Goal: Communication & Community: Answer question/provide support

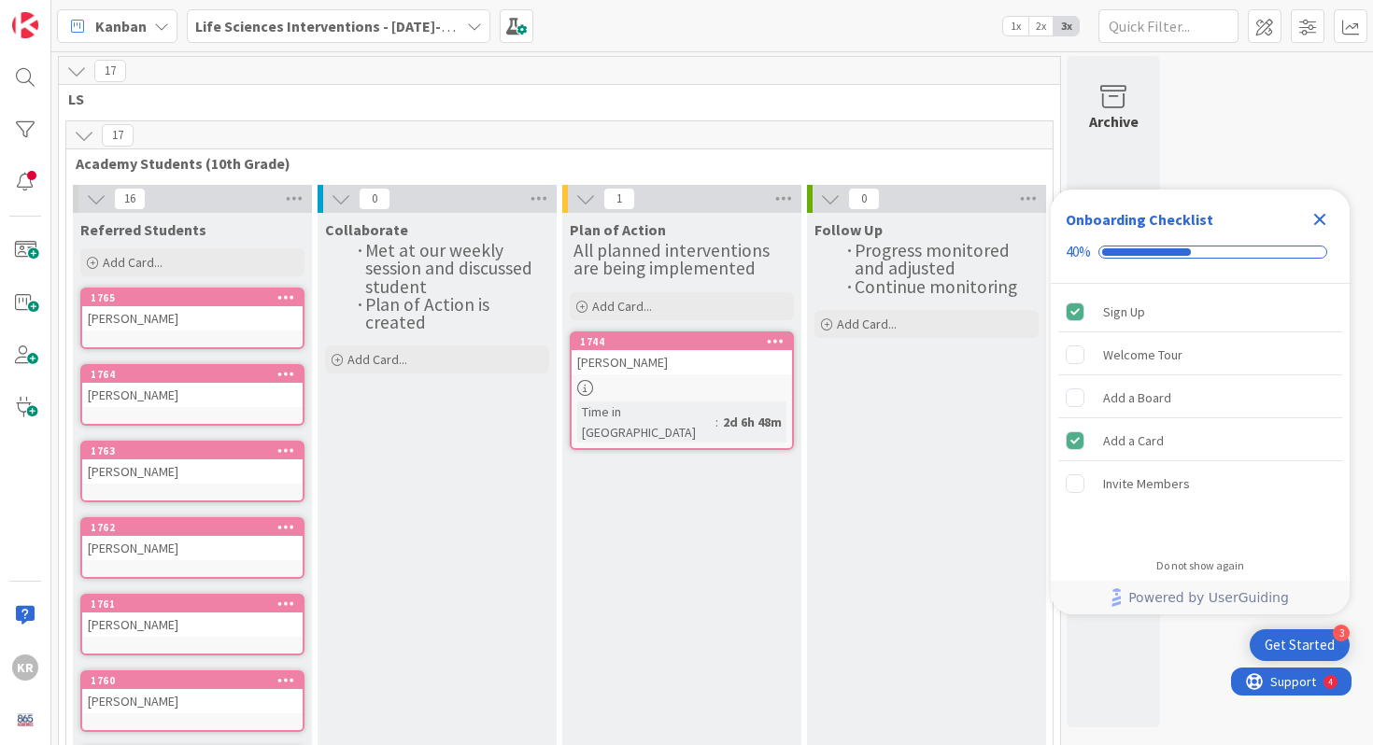
click at [1317, 208] on icon "Close Checklist" at bounding box center [1319, 219] width 22 height 22
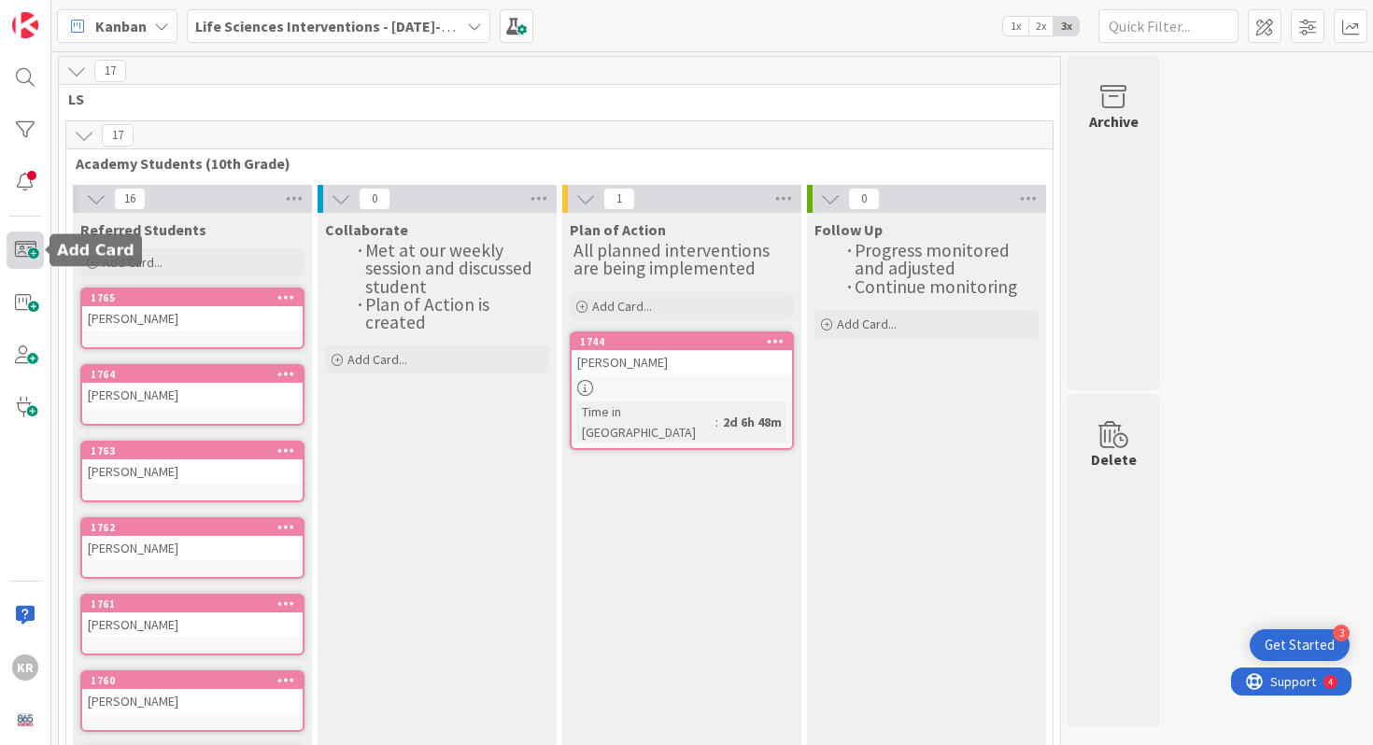
click at [25, 253] on span at bounding box center [25, 250] width 37 height 37
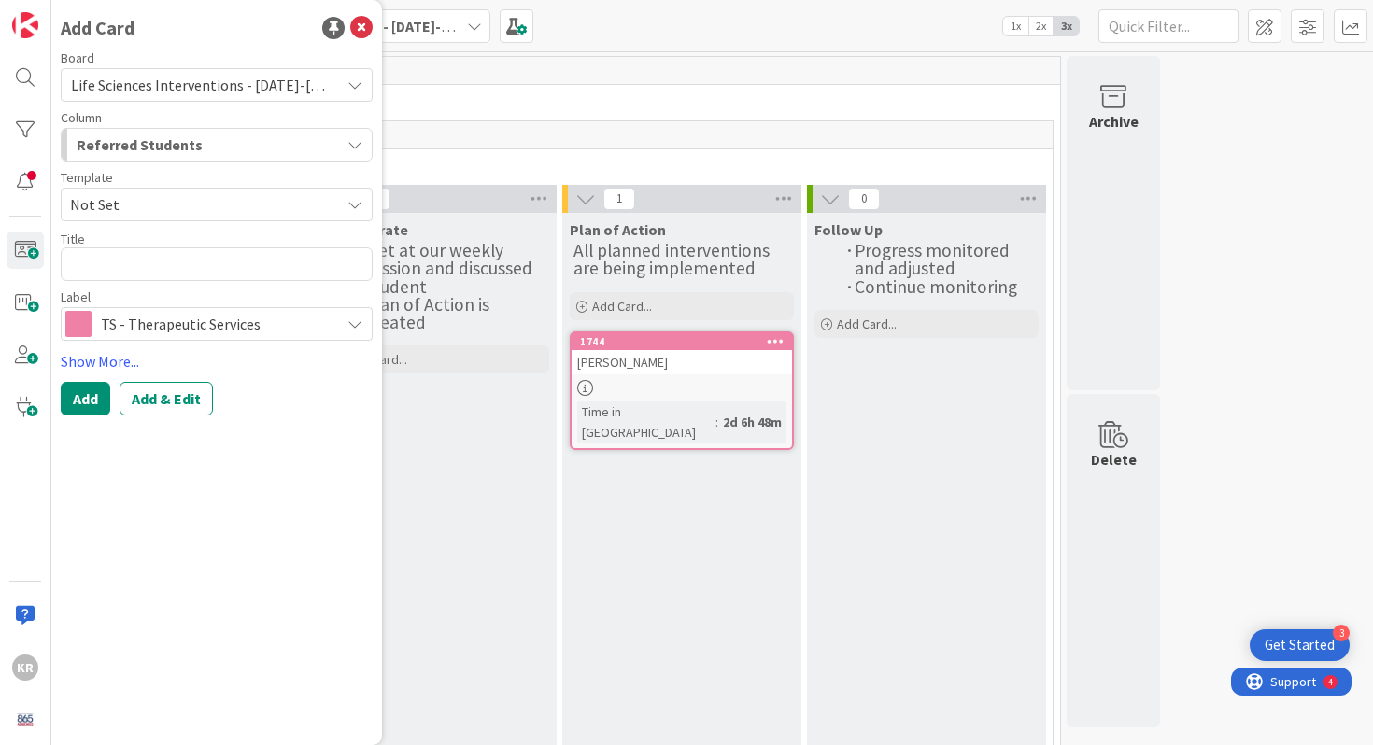
click at [197, 333] on span "TS - Therapeutic Services" at bounding box center [216, 324] width 230 height 26
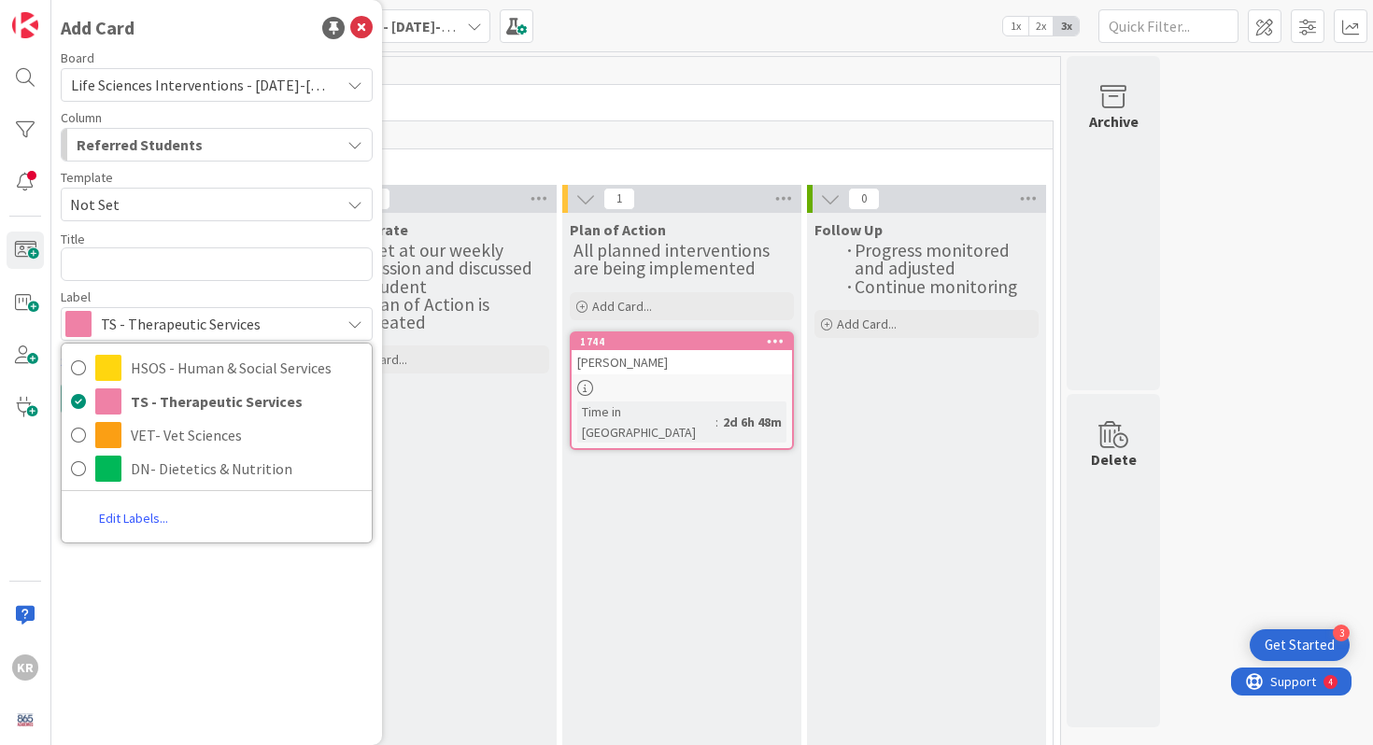
click at [207, 288] on div "Board Life Sciences Interventions - [DATE]-[DATE] Column Referred Students Temp…" at bounding box center [217, 195] width 312 height 289
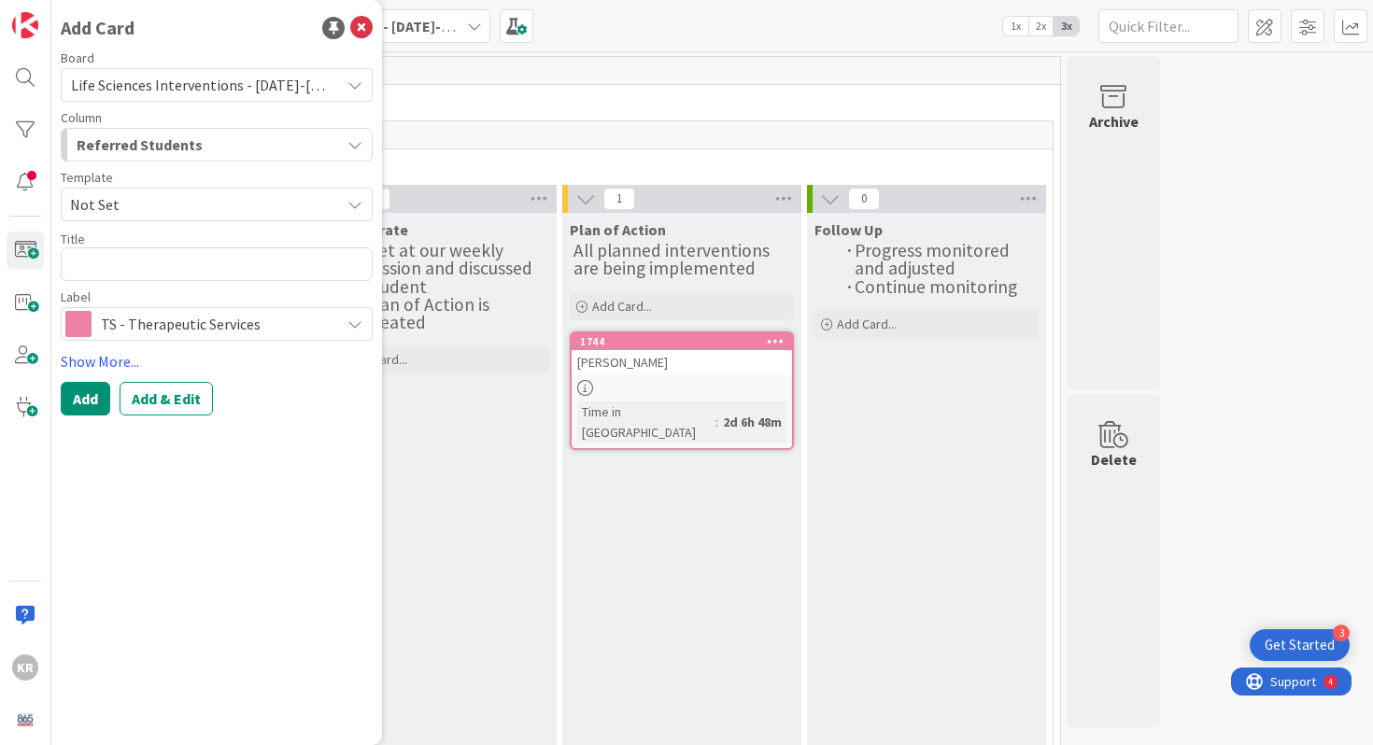
click at [663, 170] on span "Academy Students (10th Grade)" at bounding box center [552, 163] width 953 height 19
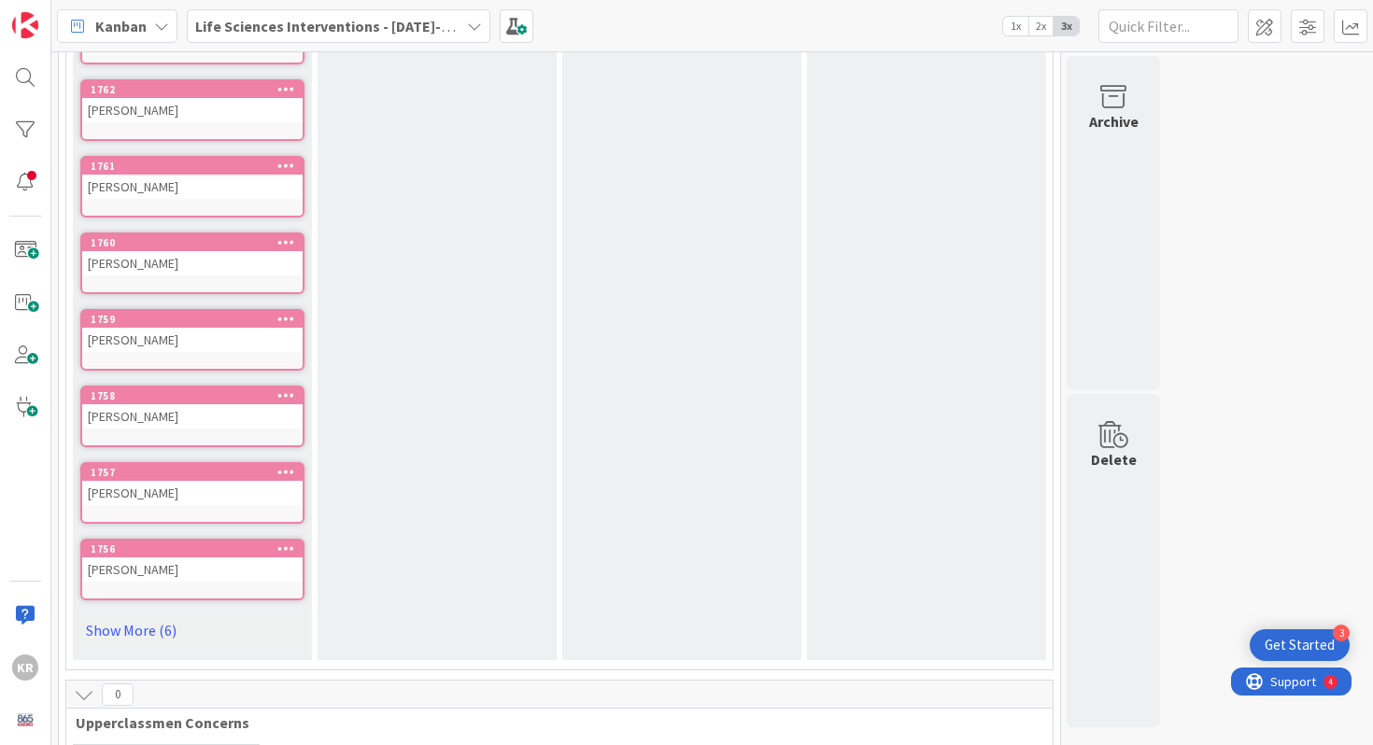
scroll to position [455, 0]
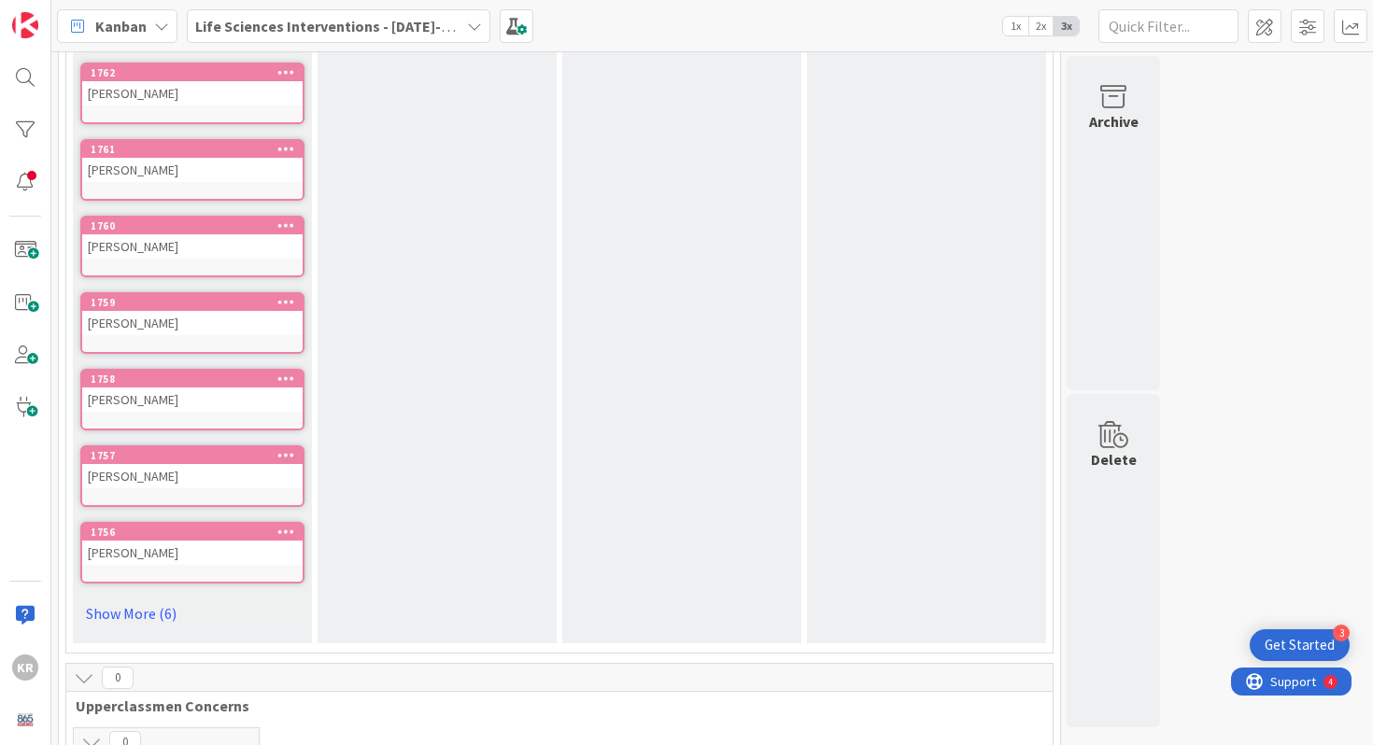
click at [217, 413] on link "1758 [PERSON_NAME]" at bounding box center [192, 400] width 224 height 62
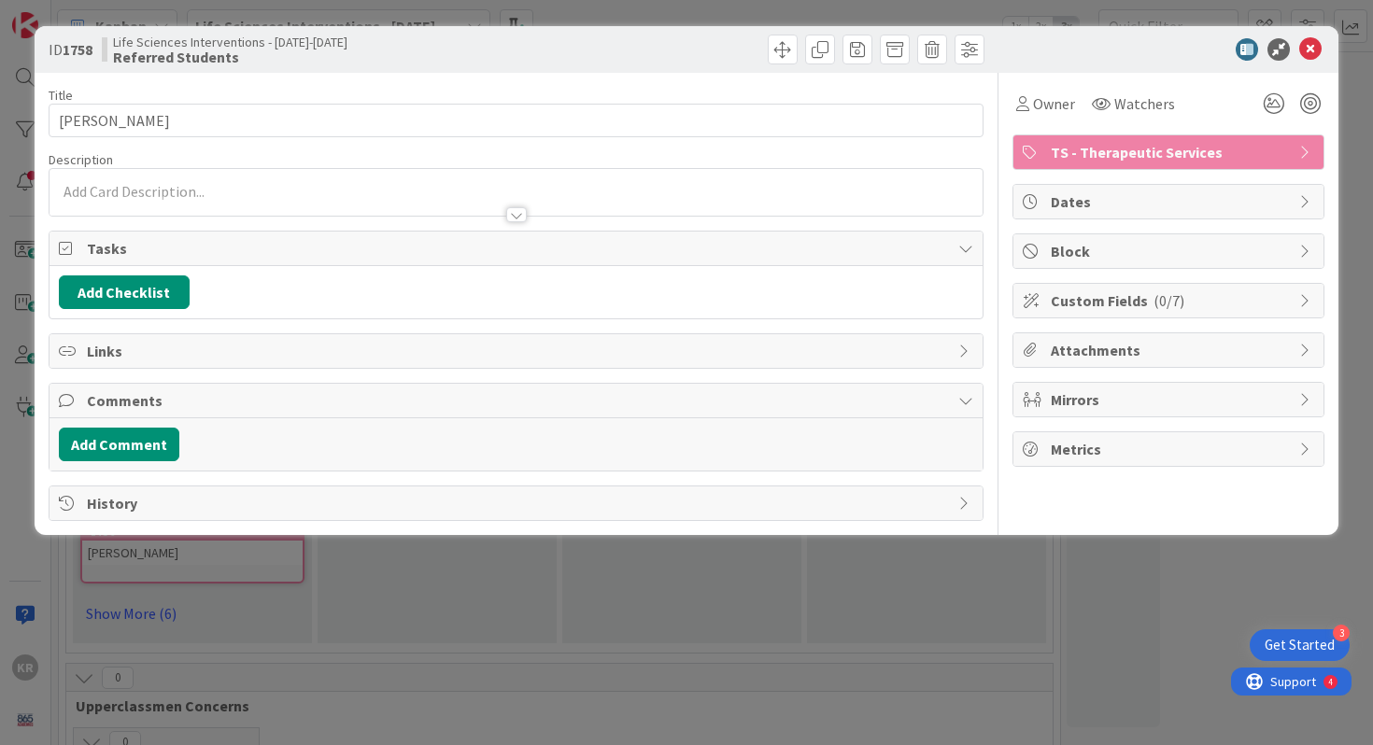
click at [189, 405] on span "Comments" at bounding box center [518, 400] width 863 height 22
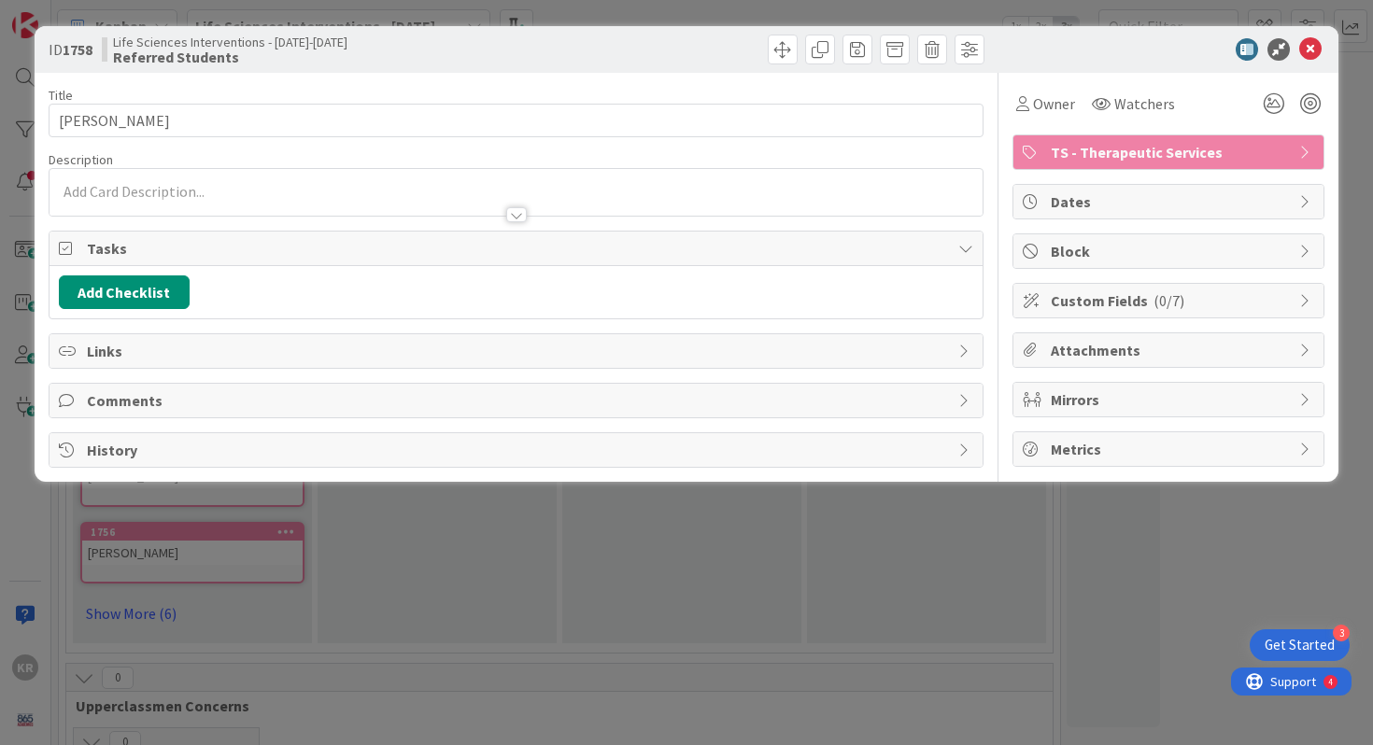
click at [153, 407] on span "Comments" at bounding box center [518, 400] width 863 height 22
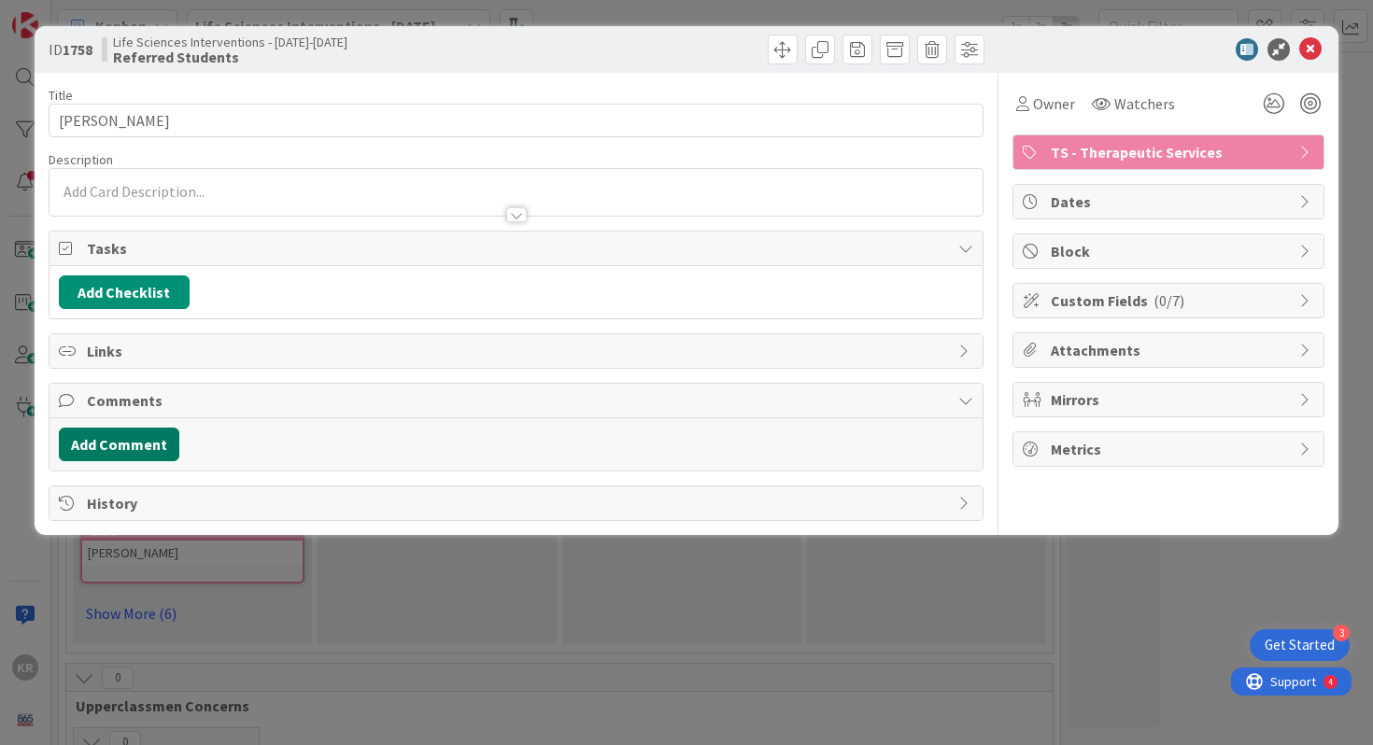
click at [151, 434] on button "Add Comment" at bounding box center [119, 445] width 120 height 34
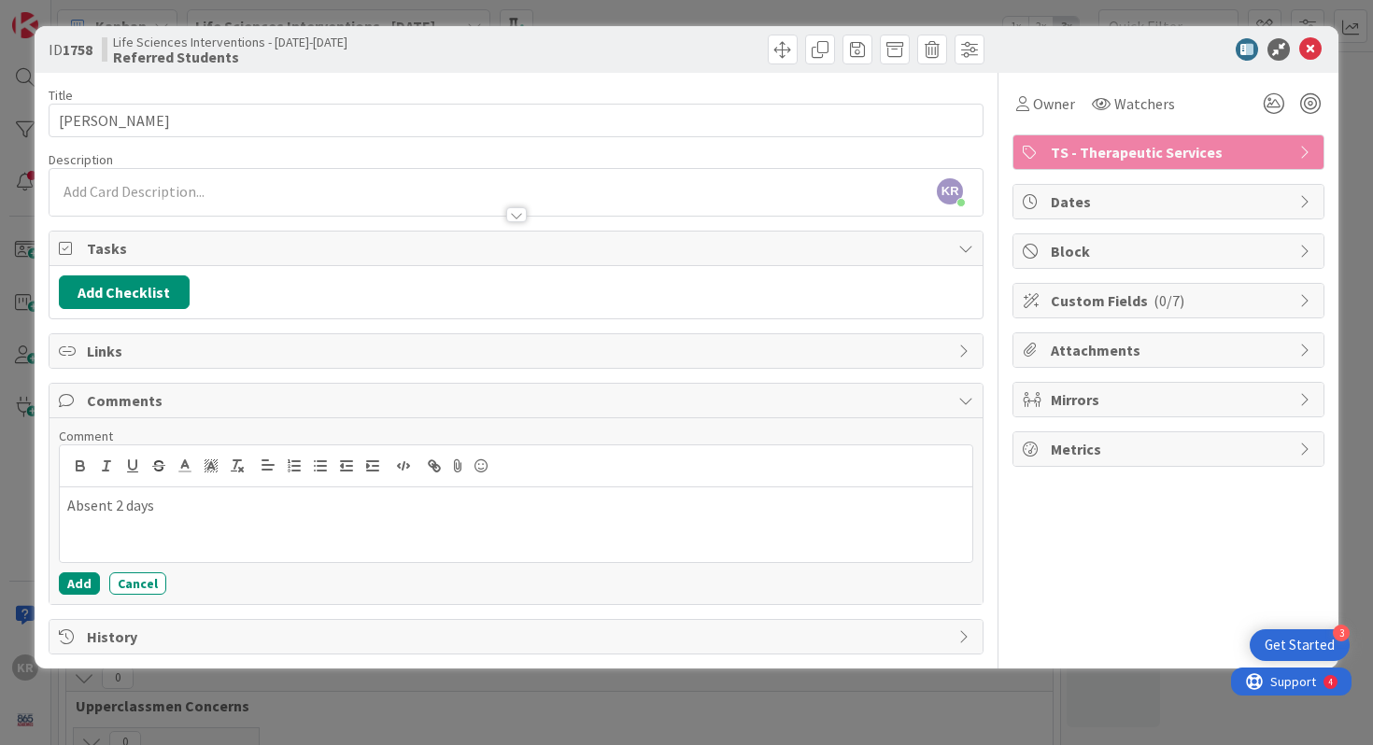
click at [70, 513] on p "Absent 2 days" at bounding box center [516, 505] width 898 height 21
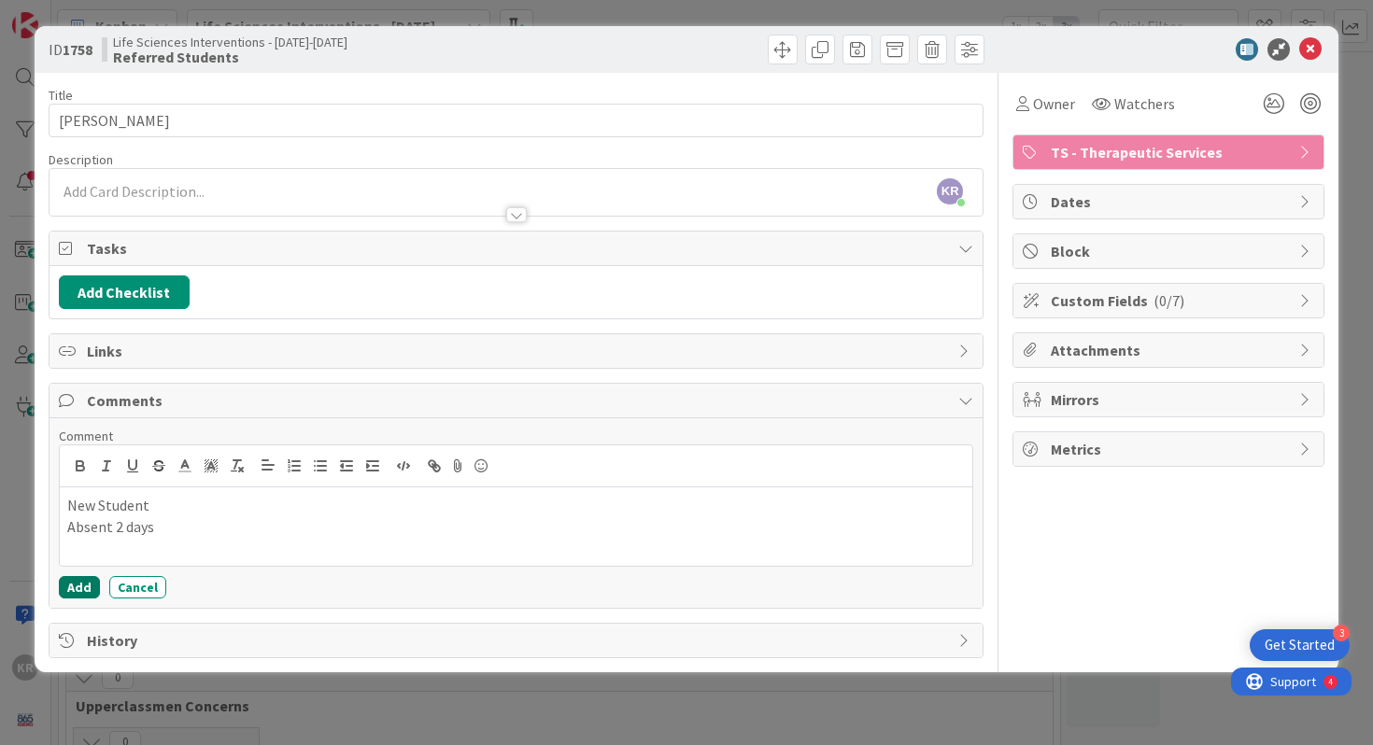
click at [83, 580] on button "Add" at bounding box center [79, 587] width 41 height 22
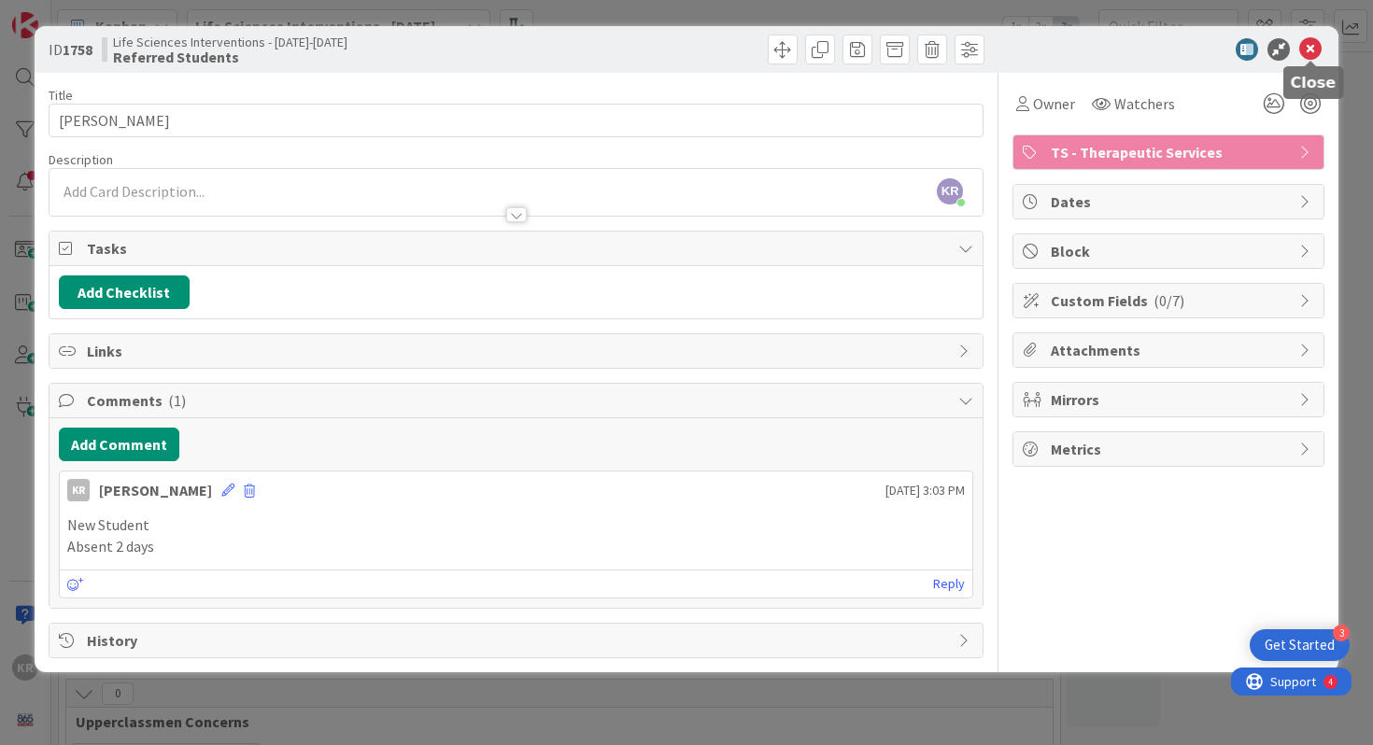
click at [1312, 52] on icon at bounding box center [1310, 49] width 22 height 22
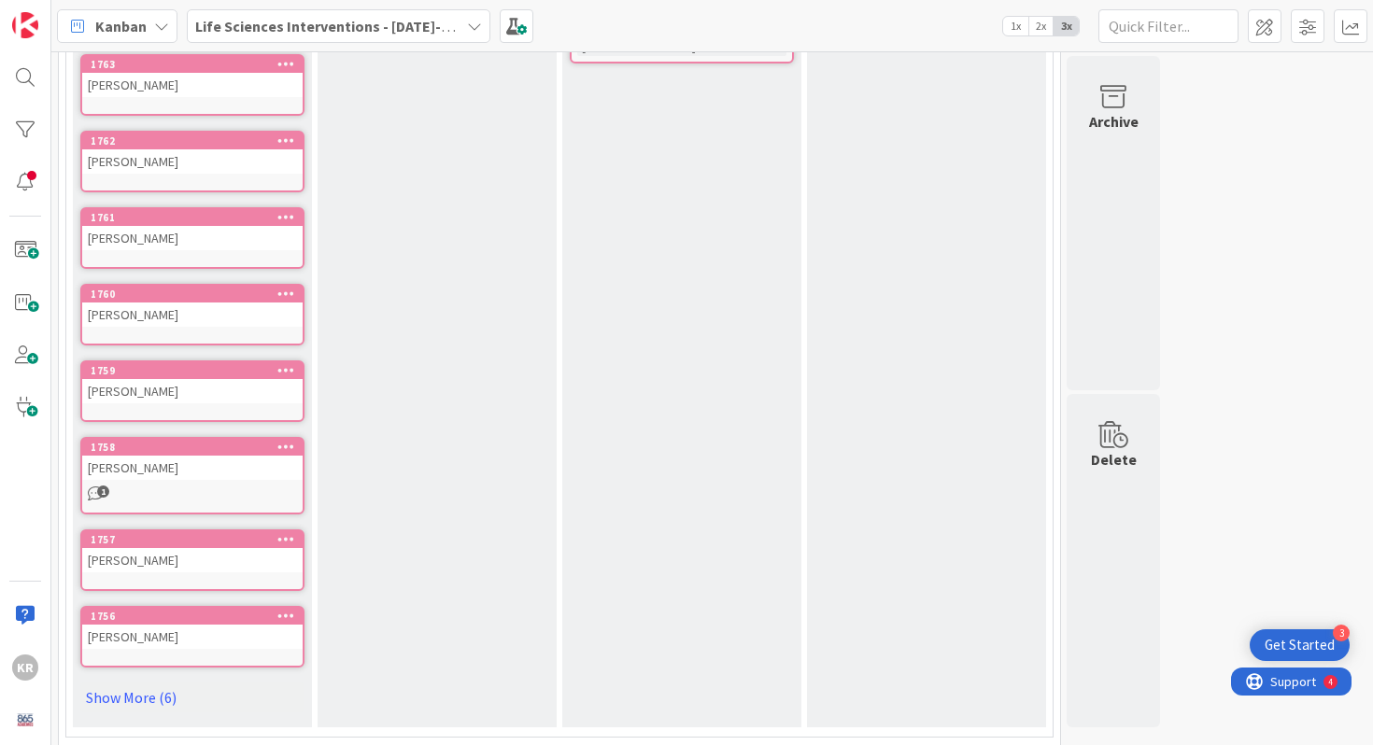
scroll to position [402, 0]
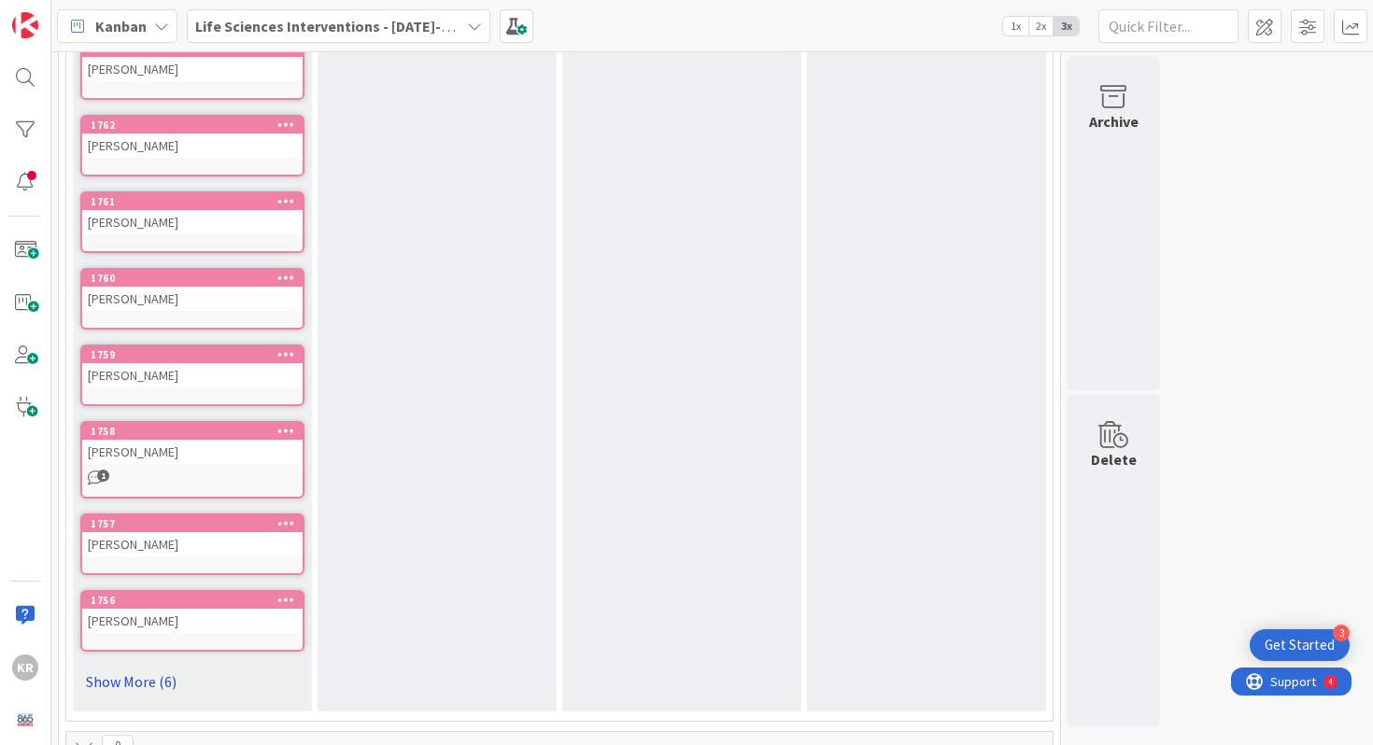
click at [175, 671] on link "Show More (6)" at bounding box center [192, 682] width 224 height 30
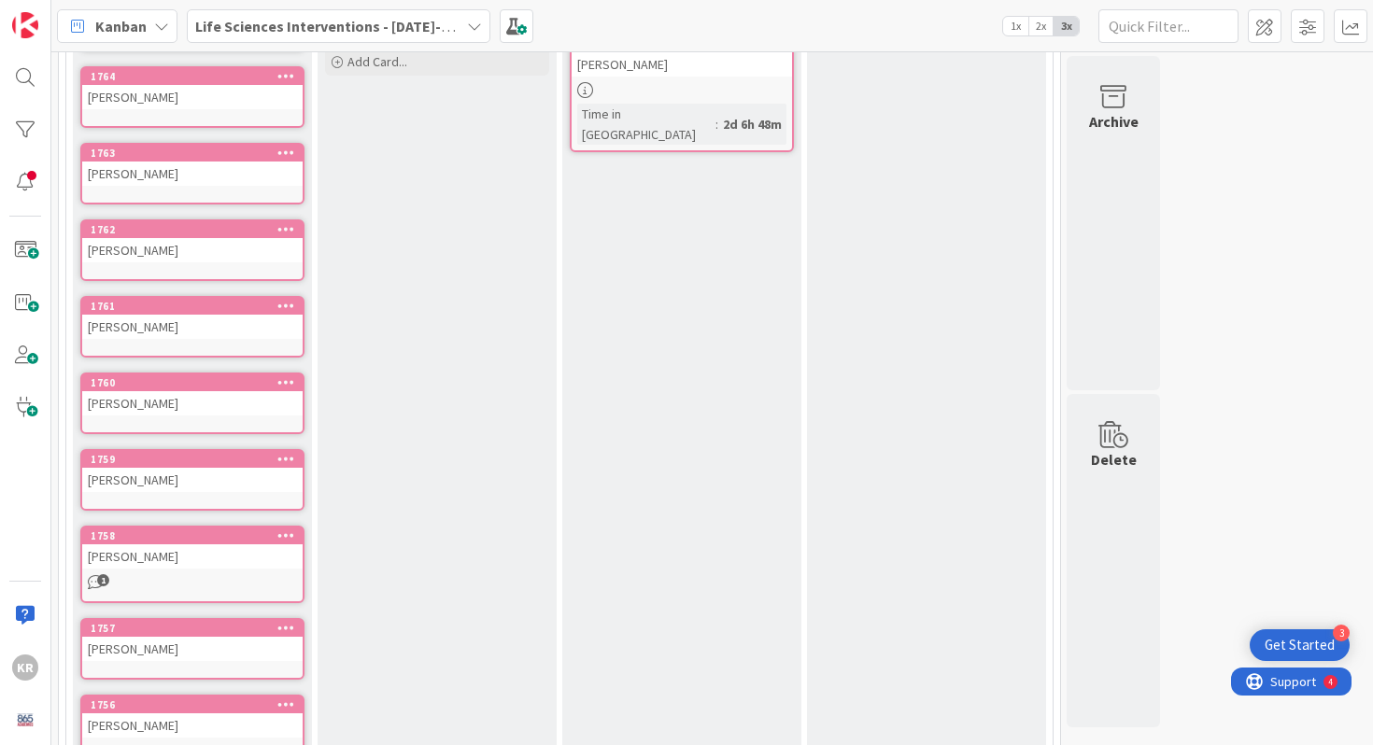
scroll to position [213, 0]
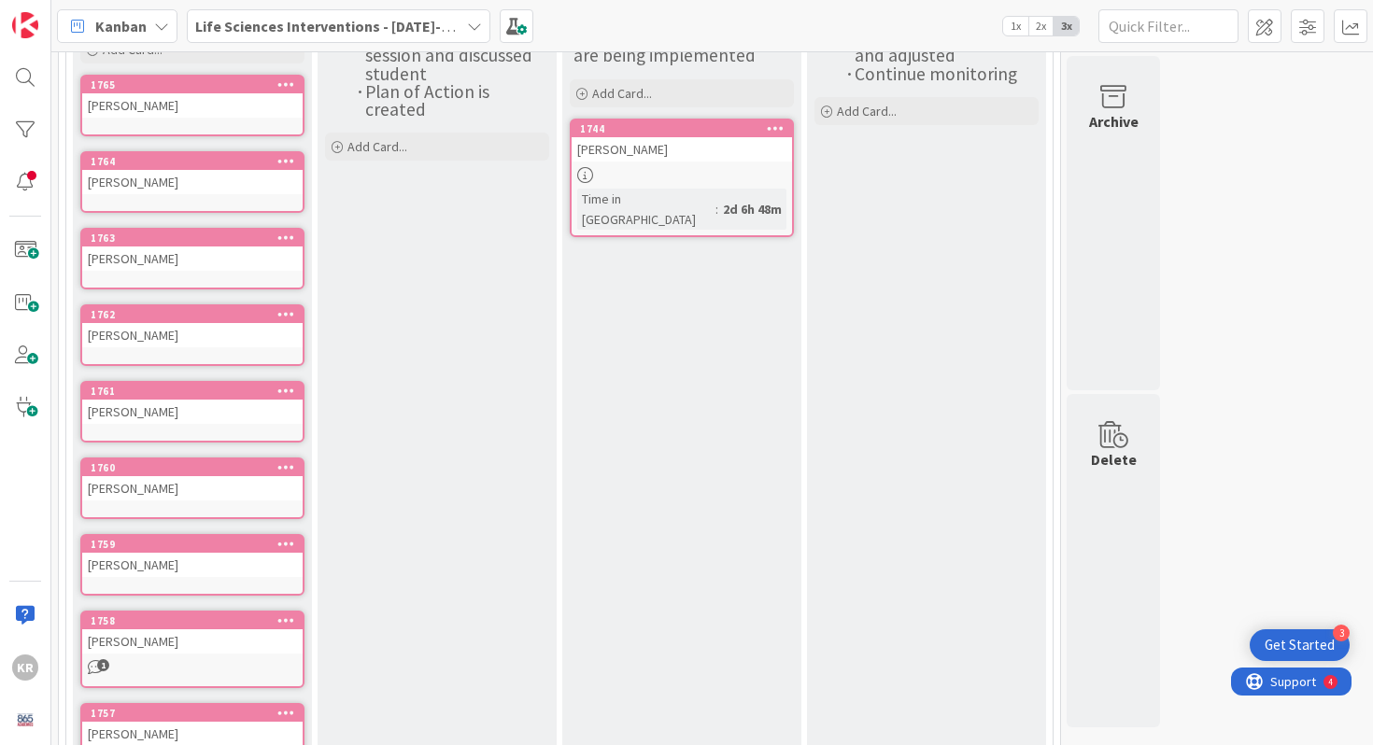
click at [635, 181] on link "1744 Ean [PERSON_NAME] Time in [GEOGRAPHIC_DATA] : 2d 6h 48m" at bounding box center [682, 178] width 224 height 119
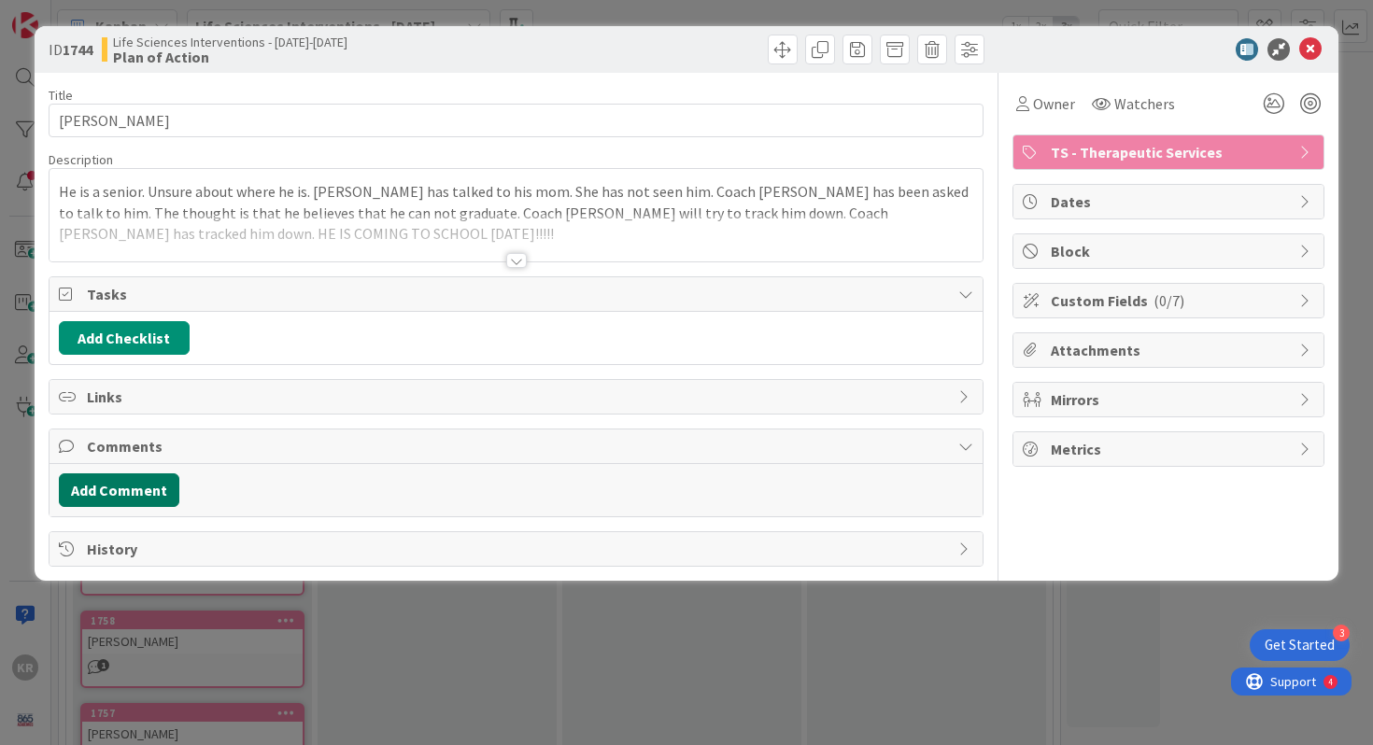
click at [105, 496] on button "Add Comment" at bounding box center [119, 490] width 120 height 34
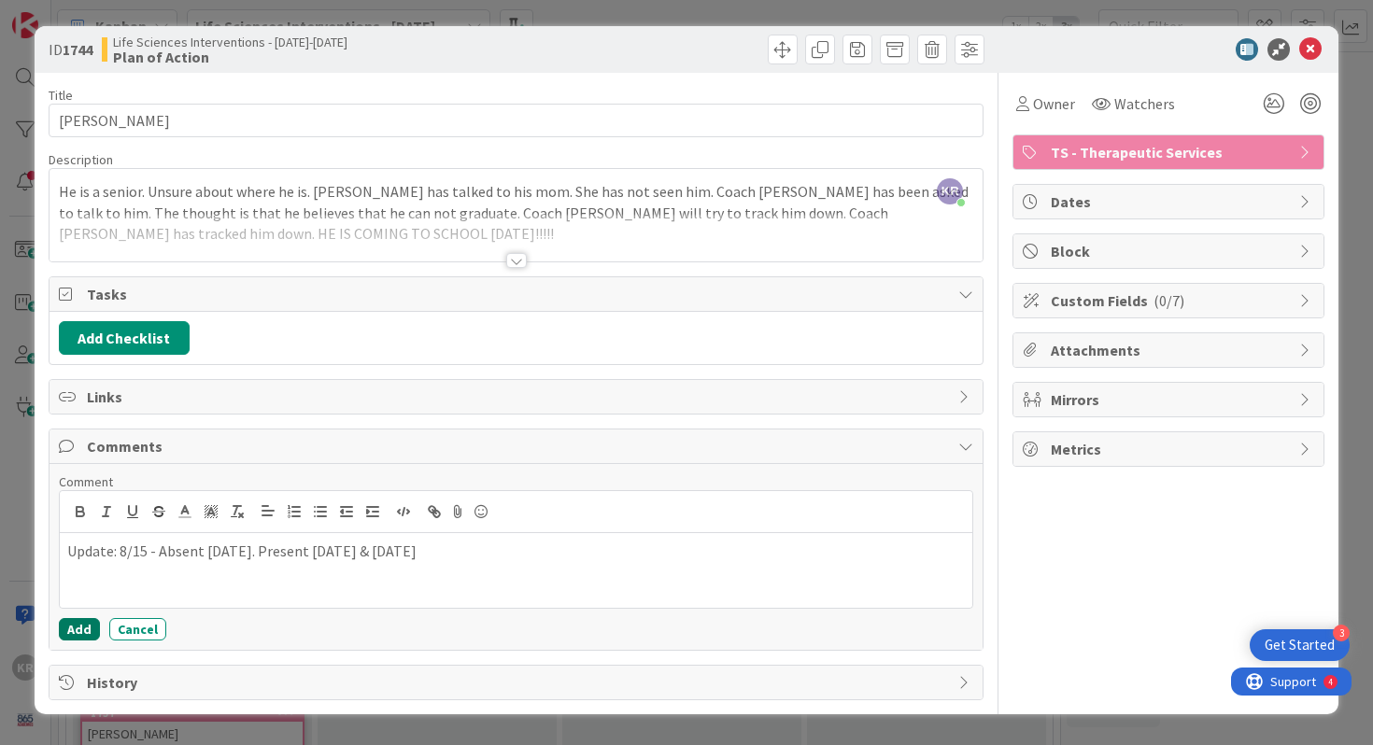
click at [88, 635] on button "Add" at bounding box center [79, 629] width 41 height 22
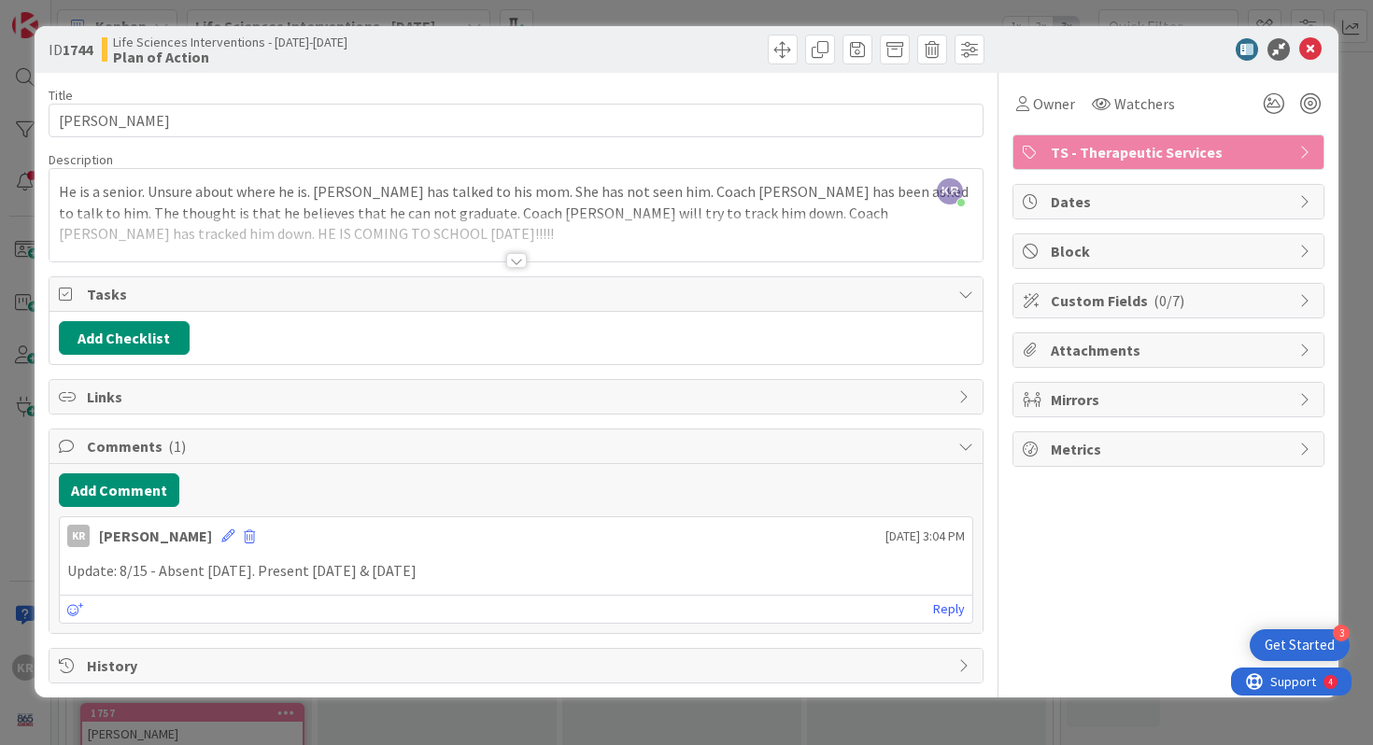
click at [893, 727] on div "ID 1744 Life Sciences Interventions - [DATE]-[DATE] Plan of Action Title 11 / 1…" at bounding box center [686, 372] width 1373 height 745
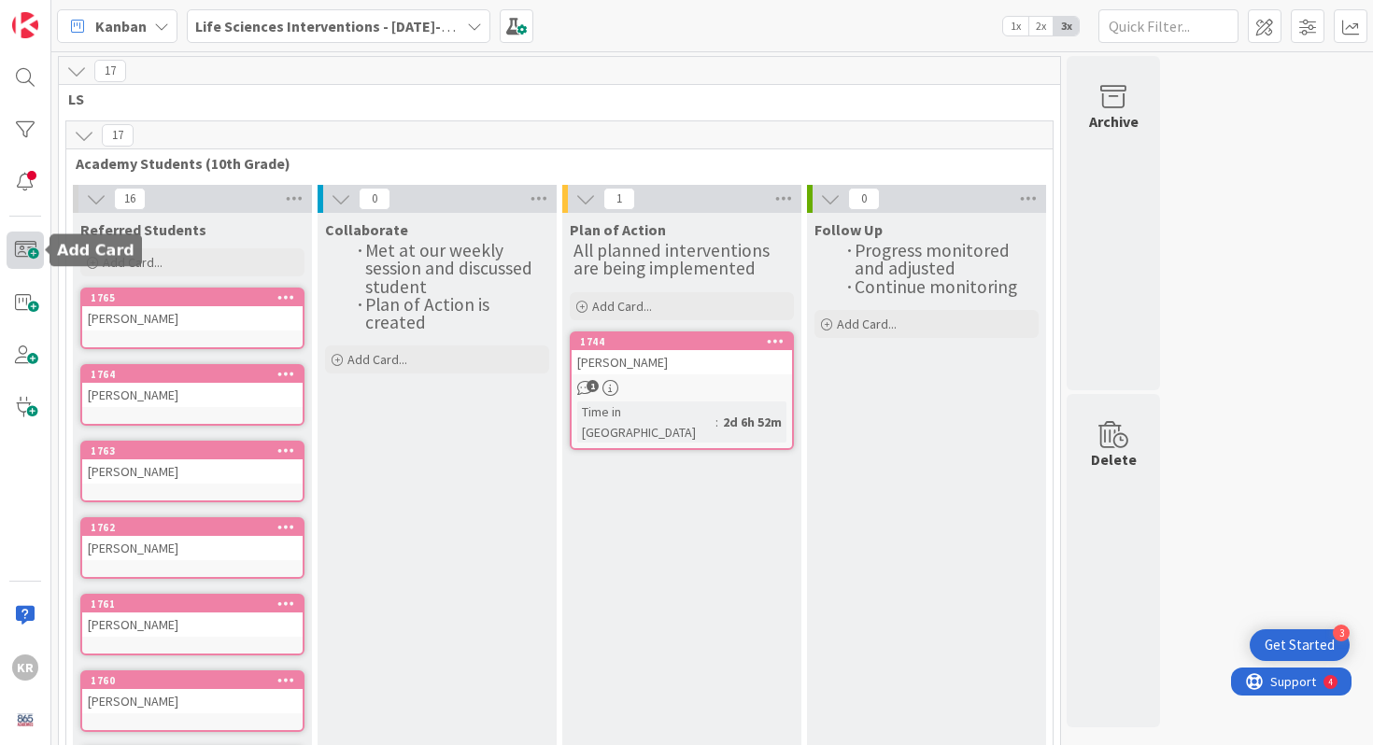
click at [31, 247] on span at bounding box center [25, 250] width 37 height 37
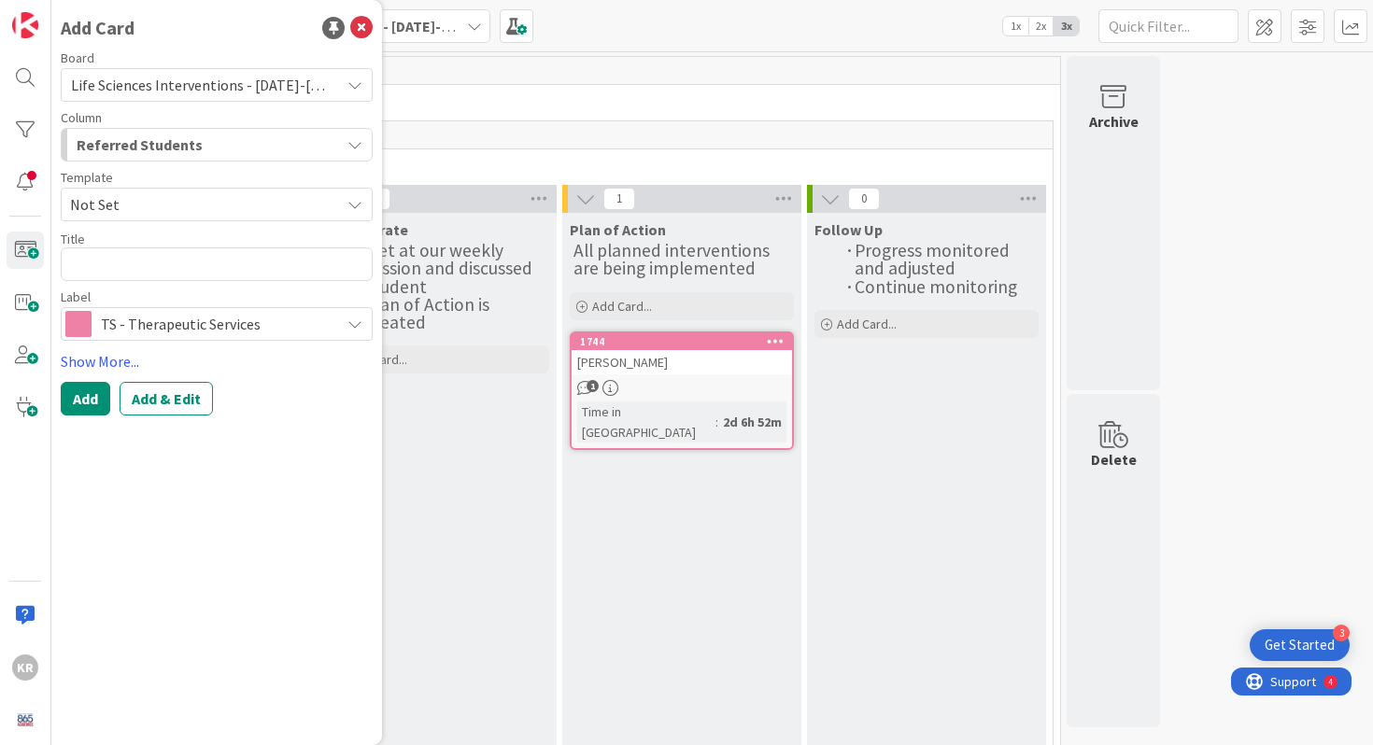
type textarea "x"
type textarea "B"
type textarea "x"
type textarea "Be"
type textarea "x"
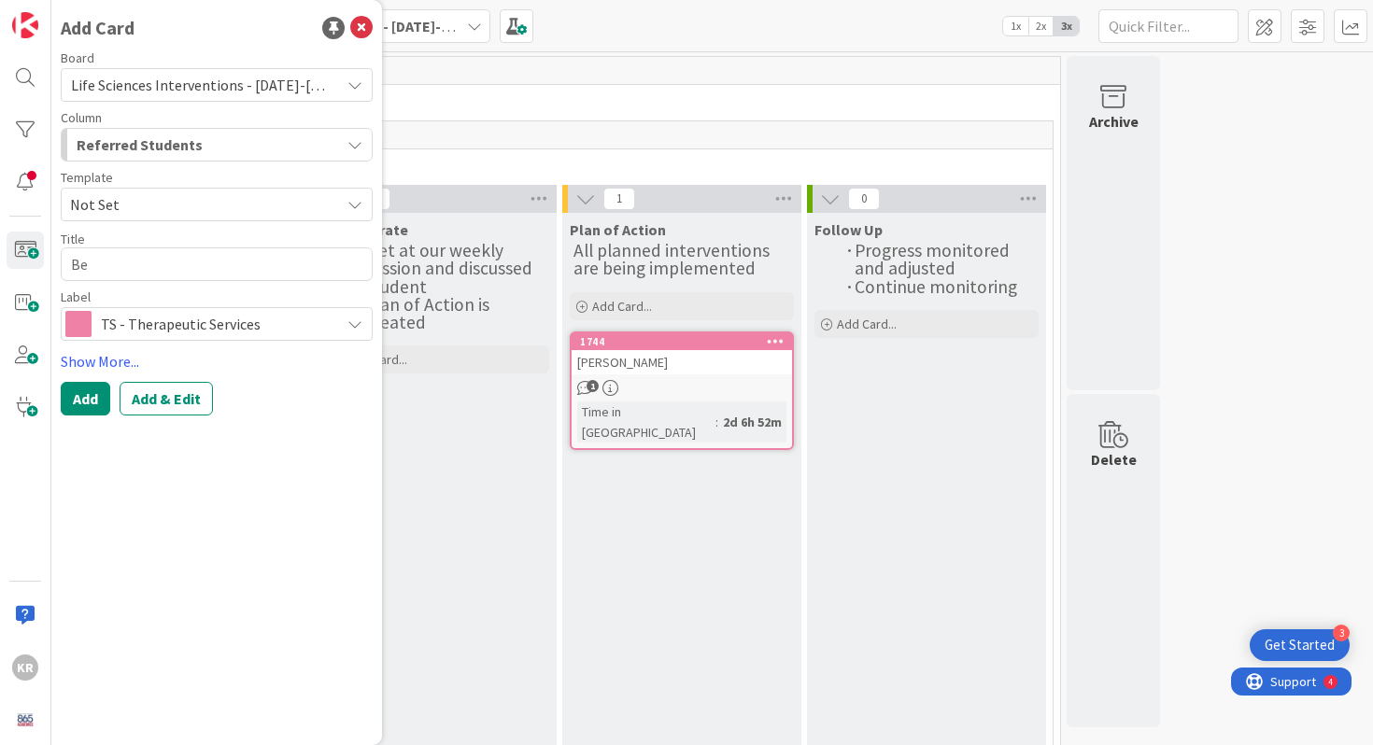
type textarea "Ben"
type textarea "x"
type textarea "Ben"
type textarea "x"
type textarea "[PERSON_NAME]"
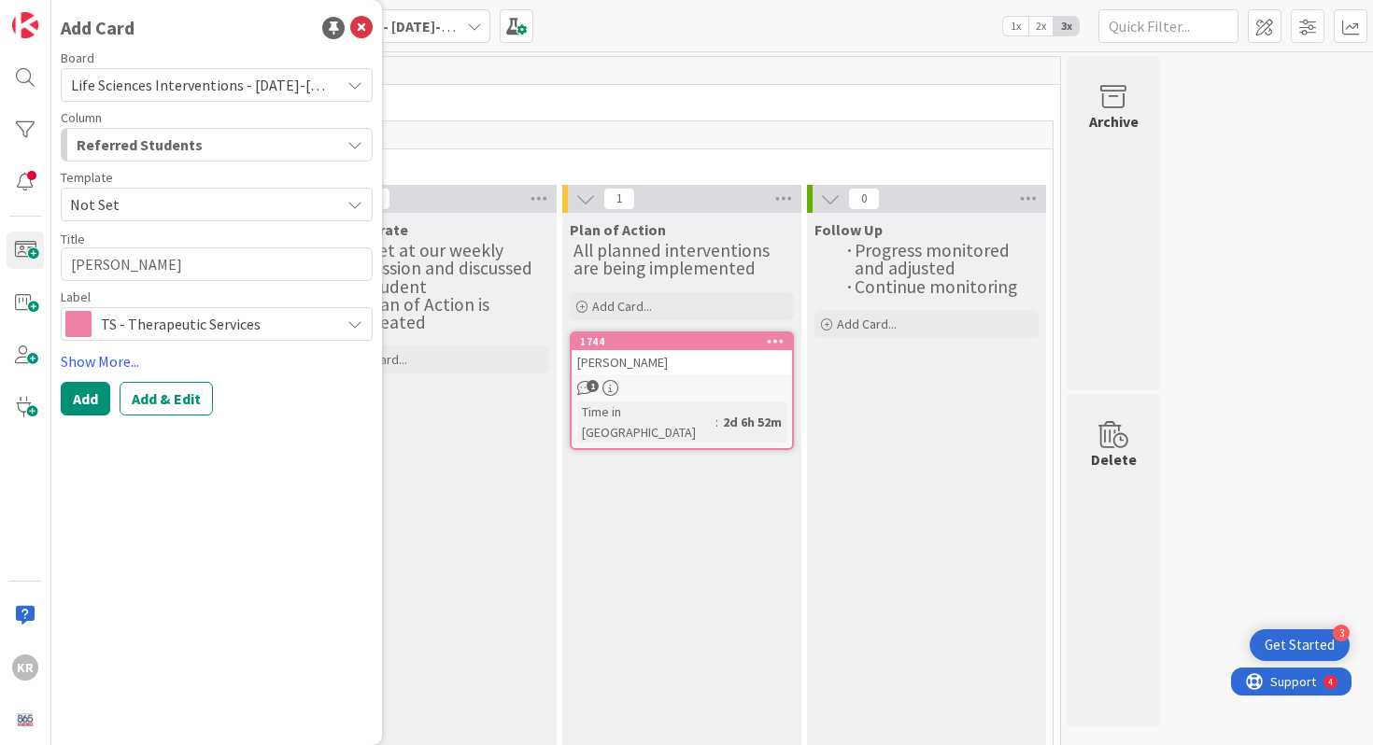
type textarea "x"
type textarea "[PERSON_NAME] [PERSON_NAME]"
type textarea "x"
type textarea "[PERSON_NAME]"
type textarea "x"
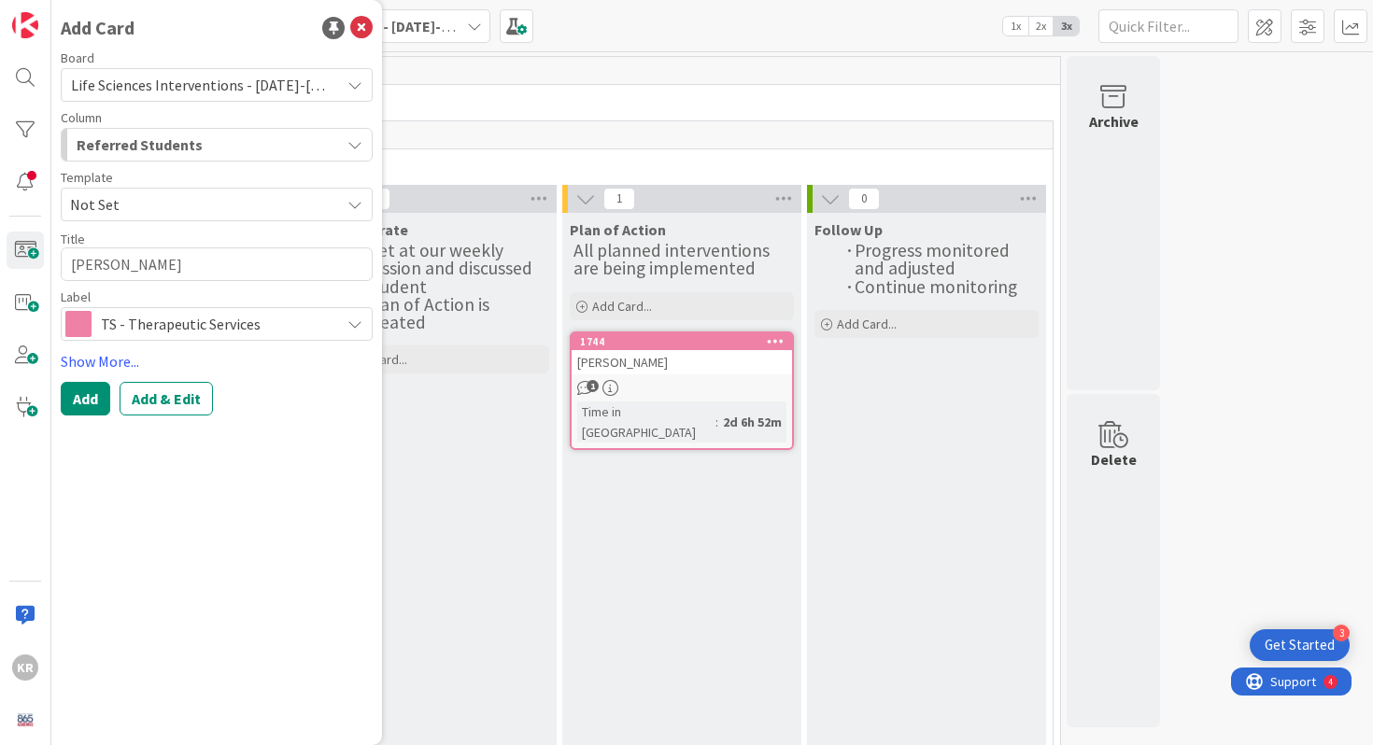
type textarea "[PERSON_NAME]"
type textarea "x"
type textarea "[PERSON_NAME]"
type textarea "x"
type textarea "[PERSON_NAME]"
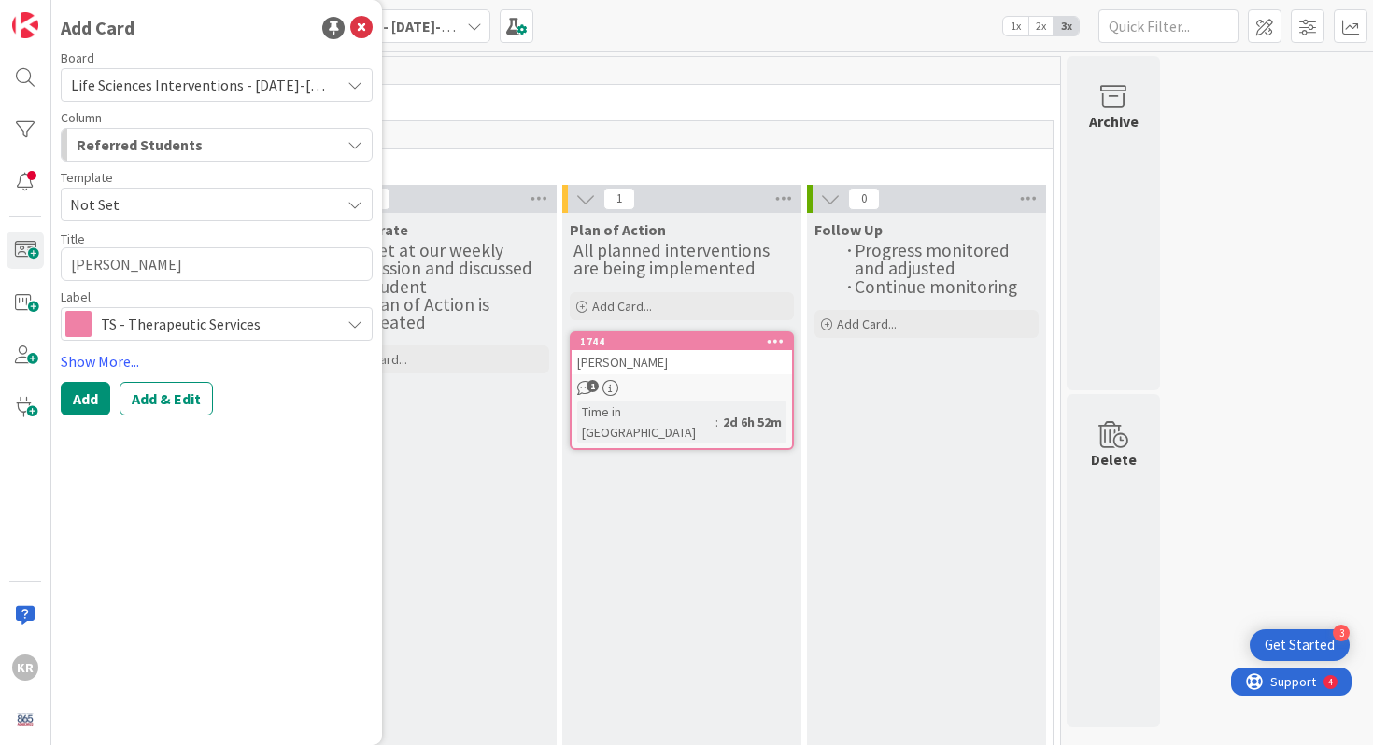
click at [144, 338] on div "TS - Therapeutic Services" at bounding box center [217, 324] width 312 height 34
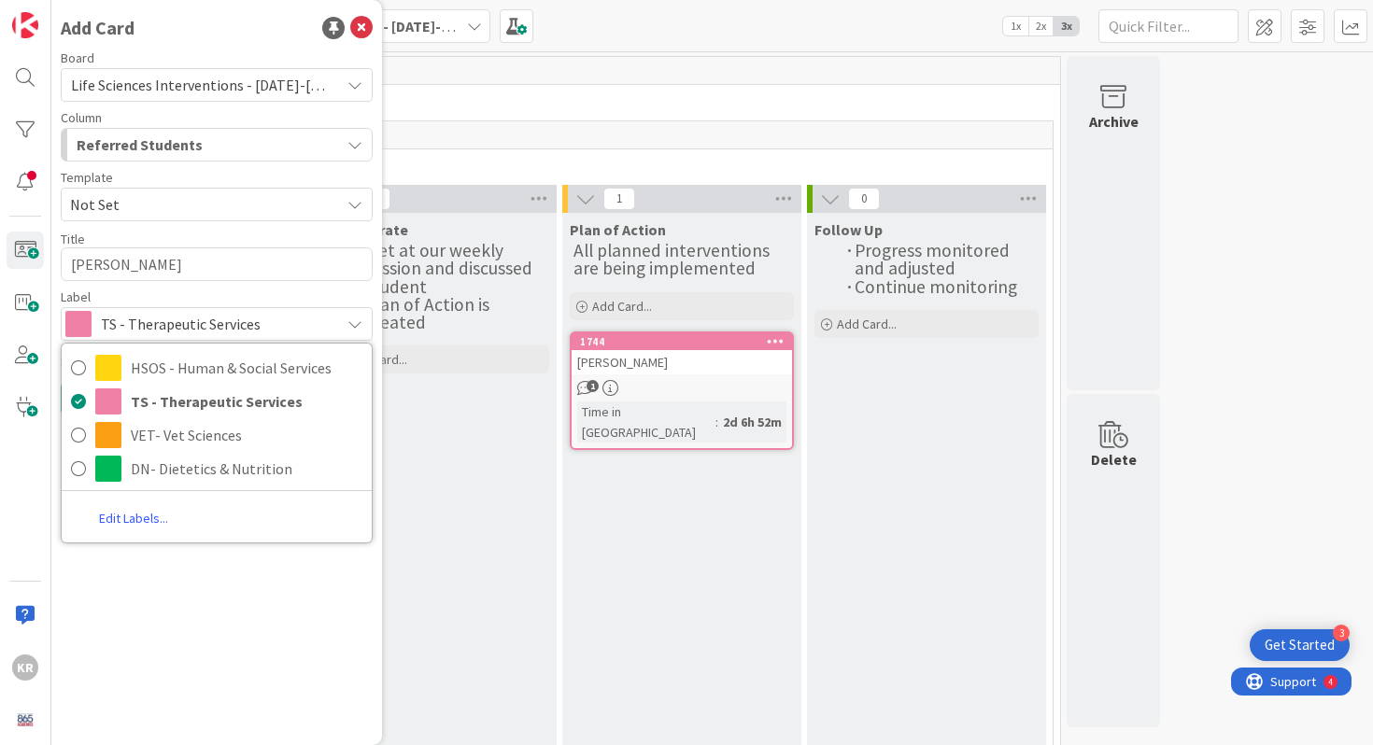
click at [159, 294] on div "Label" at bounding box center [217, 296] width 312 height 13
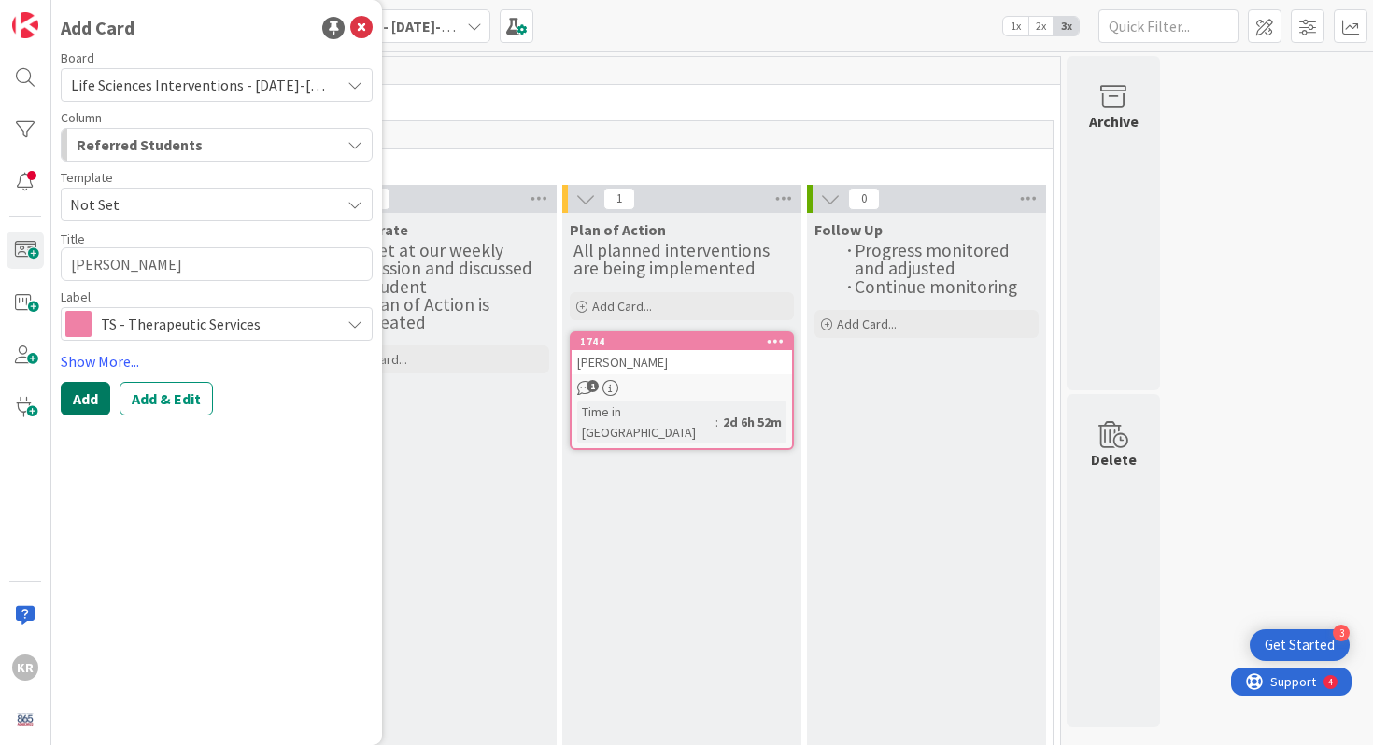
click at [94, 390] on button "Add" at bounding box center [85, 399] width 49 height 34
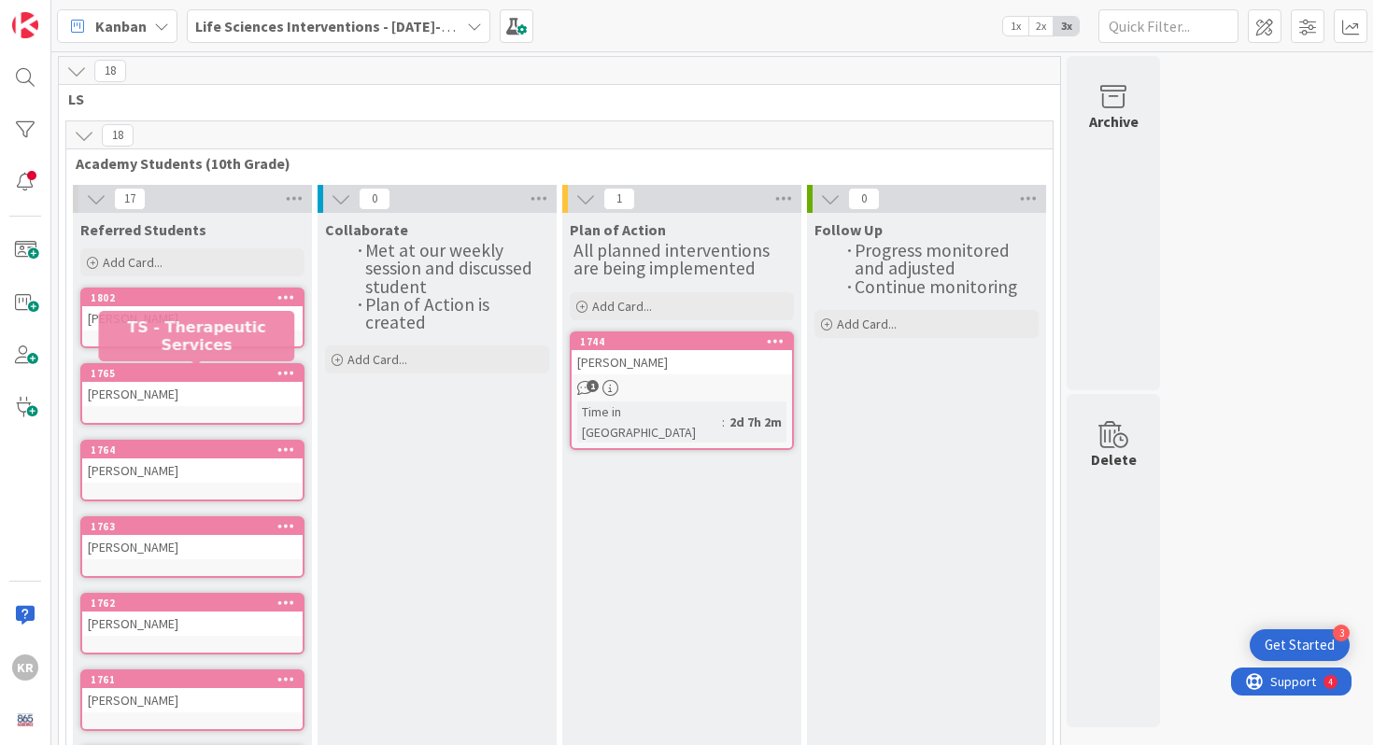
click at [200, 335] on link "1802 [PERSON_NAME]" at bounding box center [192, 318] width 224 height 61
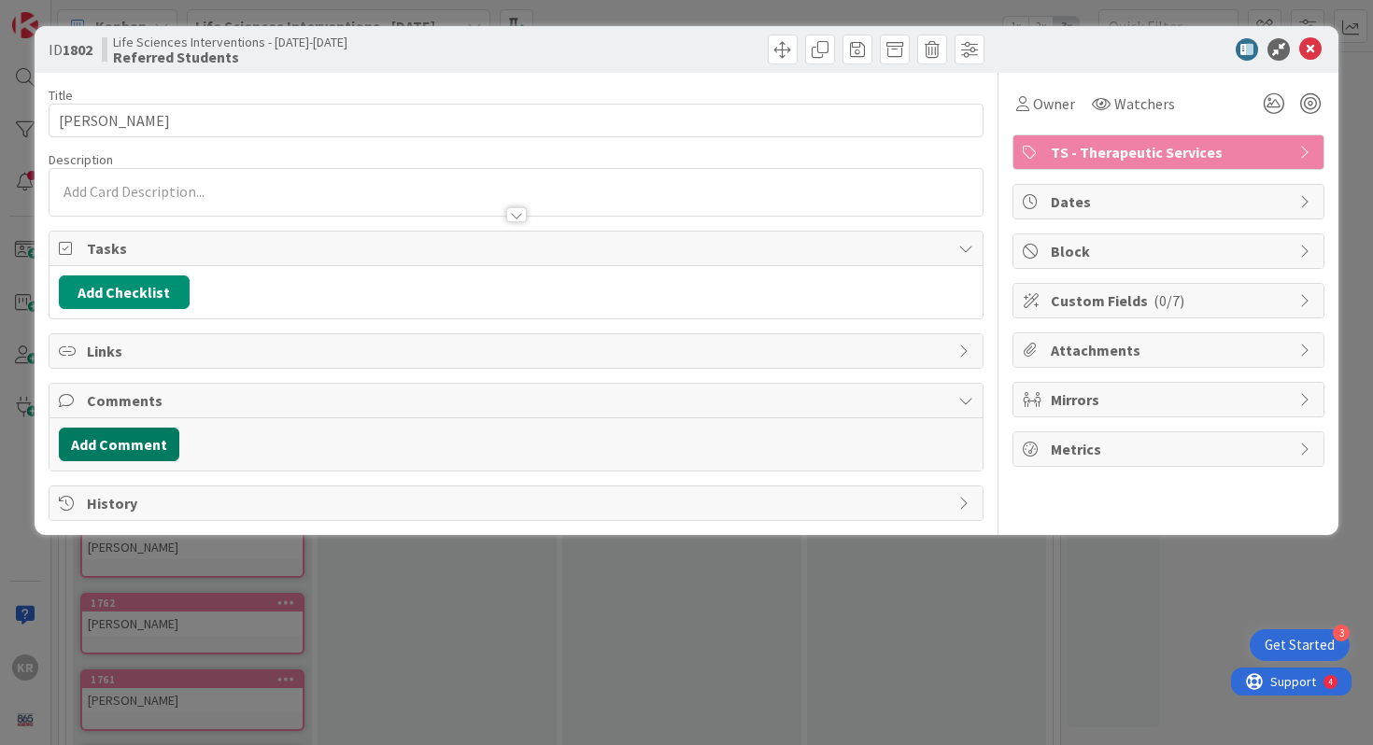
click at [134, 436] on button "Add Comment" at bounding box center [119, 445] width 120 height 34
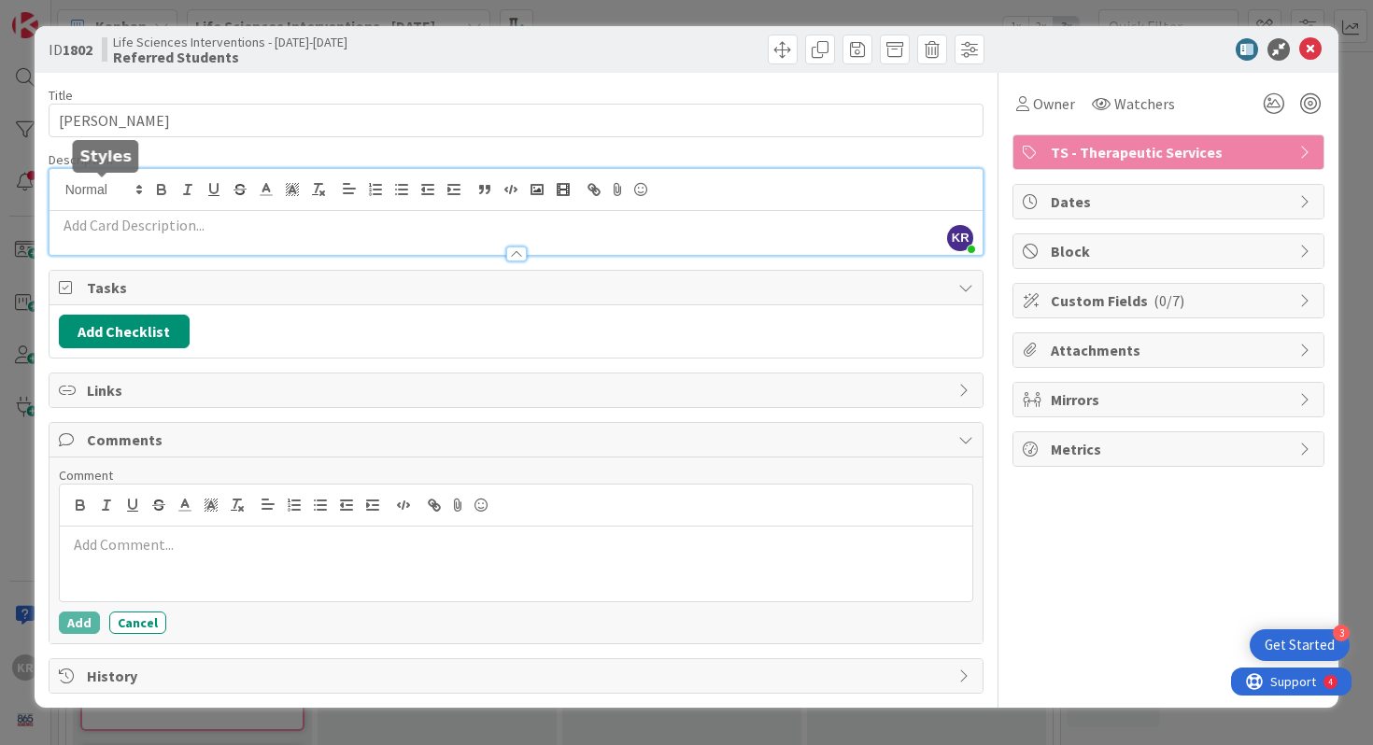
click at [115, 195] on div "KR [PERSON_NAME] just joined" at bounding box center [516, 212] width 934 height 86
click at [1284, 151] on span "TS - Therapeutic Services" at bounding box center [1170, 152] width 239 height 22
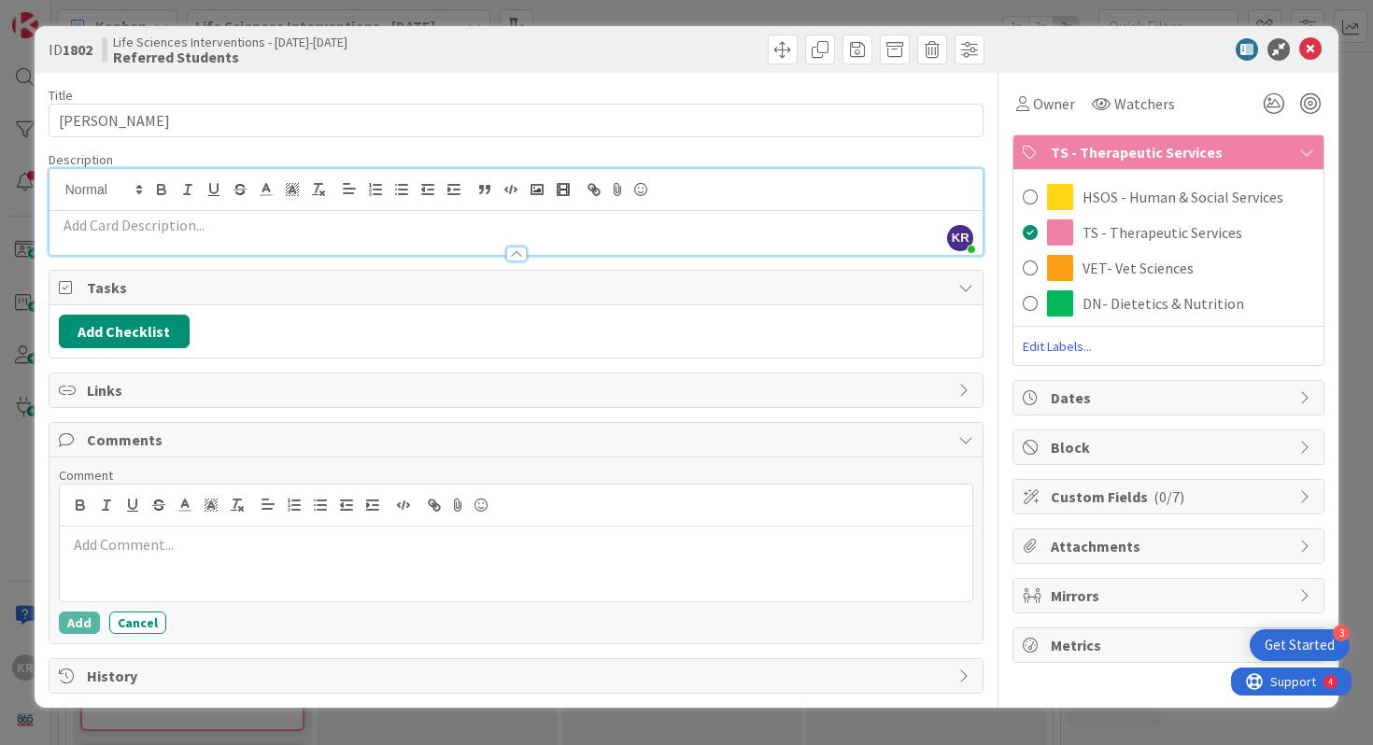
click at [272, 235] on div at bounding box center [516, 245] width 934 height 20
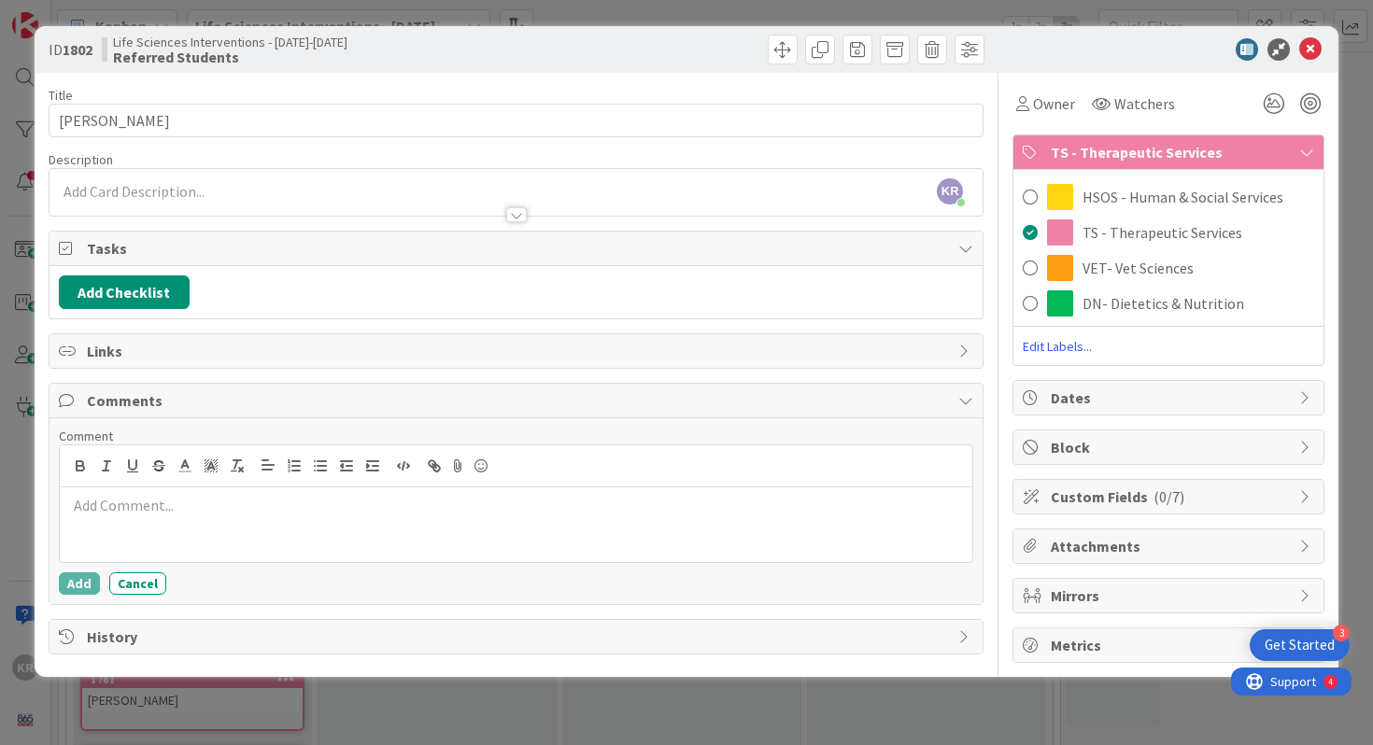
click at [247, 196] on div at bounding box center [516, 206] width 934 height 20
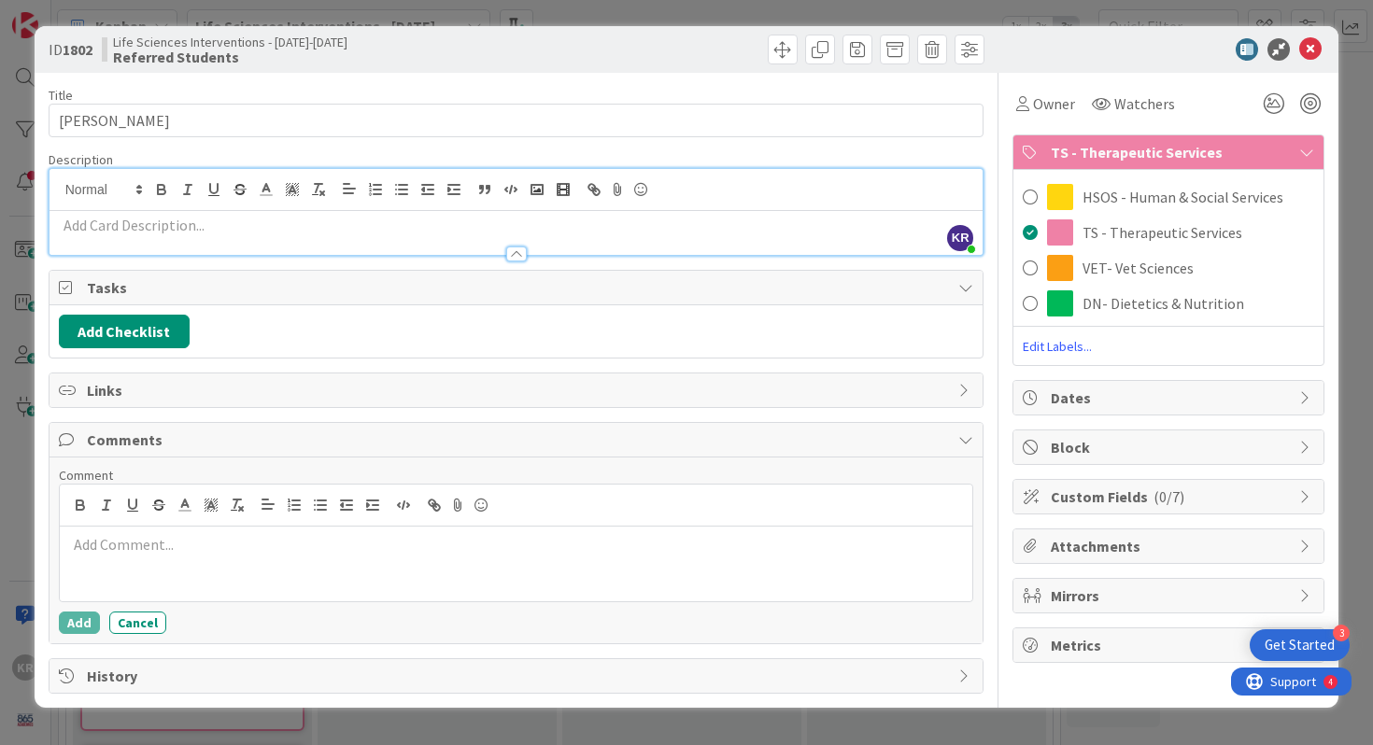
click at [235, 219] on p at bounding box center [516, 225] width 915 height 21
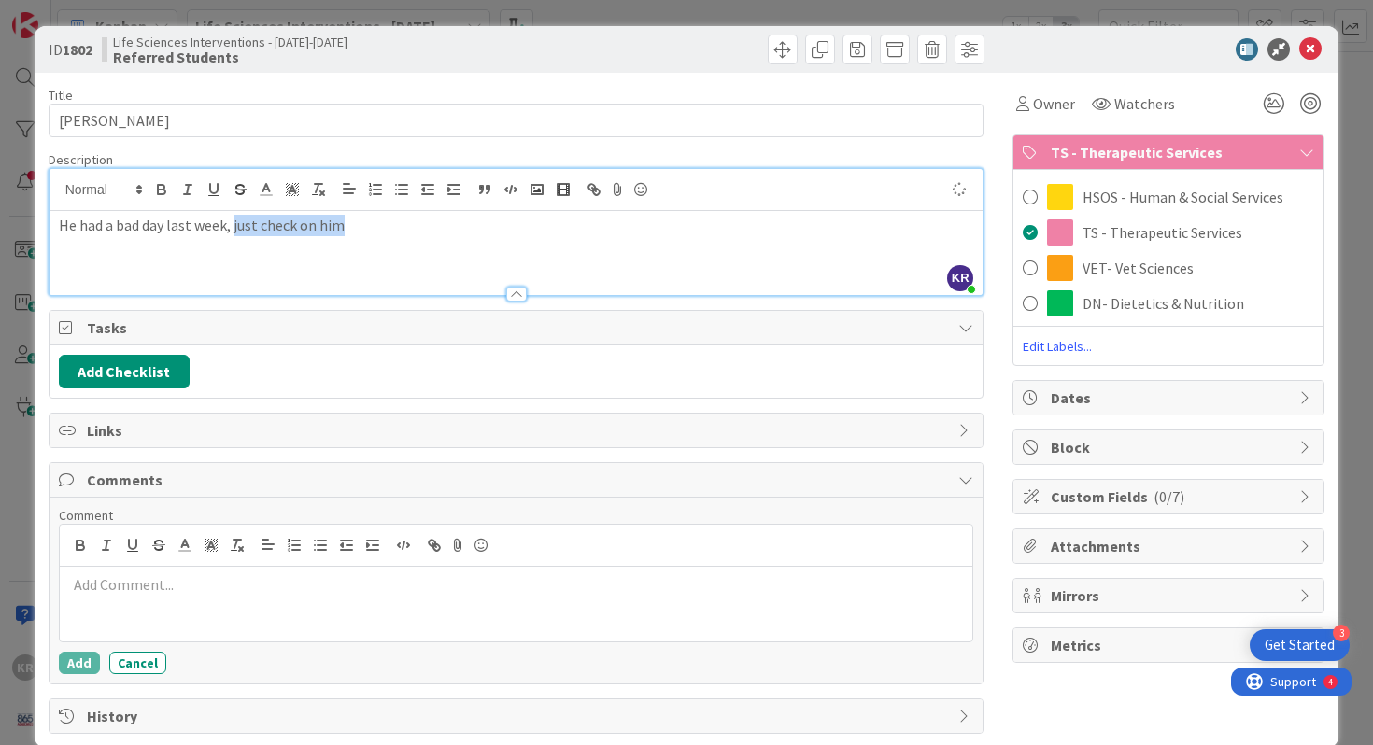
drag, startPoint x: 233, startPoint y: 233, endPoint x: 498, endPoint y: 231, distance: 265.2
click at [498, 231] on p "He had a bad day last week, just check on him" at bounding box center [516, 225] width 915 height 21
click at [475, 229] on p "He had a bad day last week, just check on him" at bounding box center [516, 225] width 915 height 21
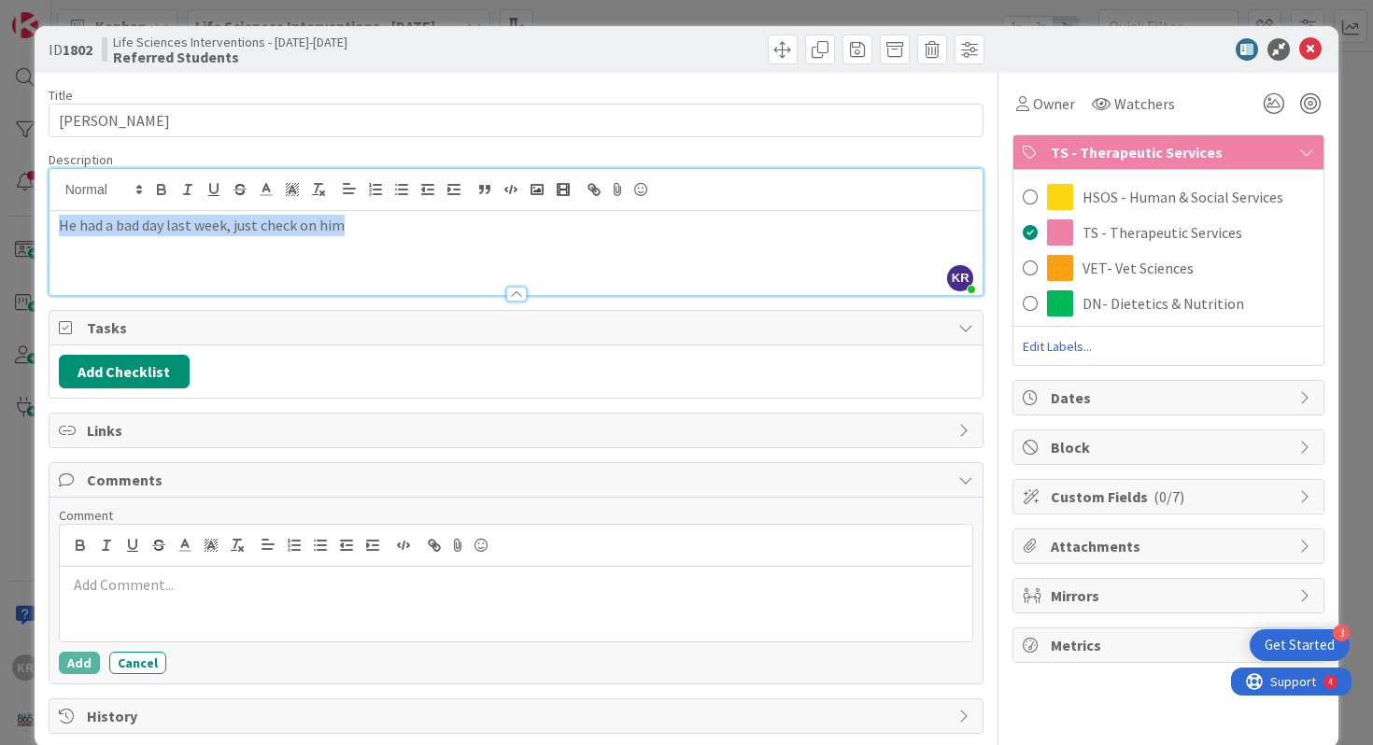
click at [475, 229] on p "He had a bad day last week, just check on him" at bounding box center [516, 225] width 915 height 21
click at [62, 219] on p "Bad day last week." at bounding box center [516, 225] width 915 height 21
click at [285, 228] on p "He had a bad day last week." at bounding box center [516, 225] width 915 height 21
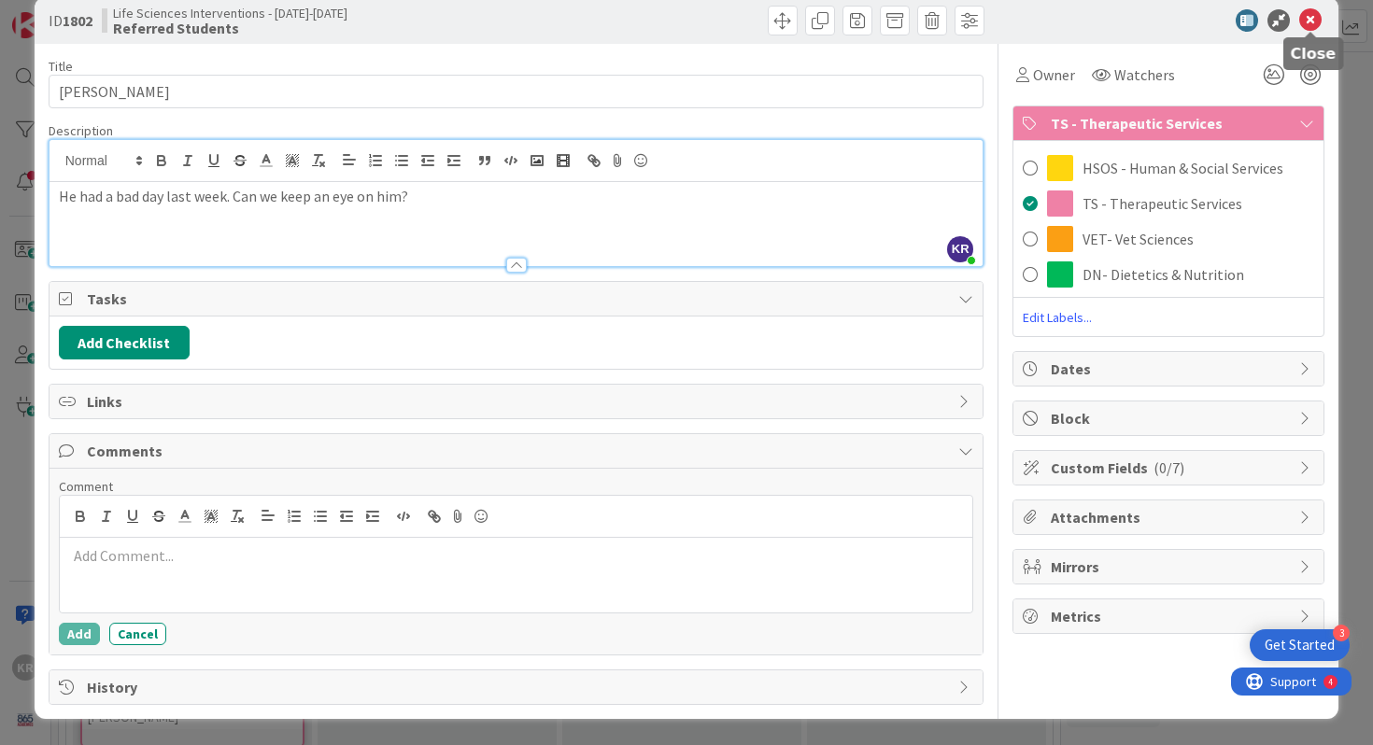
click at [1318, 15] on icon at bounding box center [1310, 20] width 22 height 22
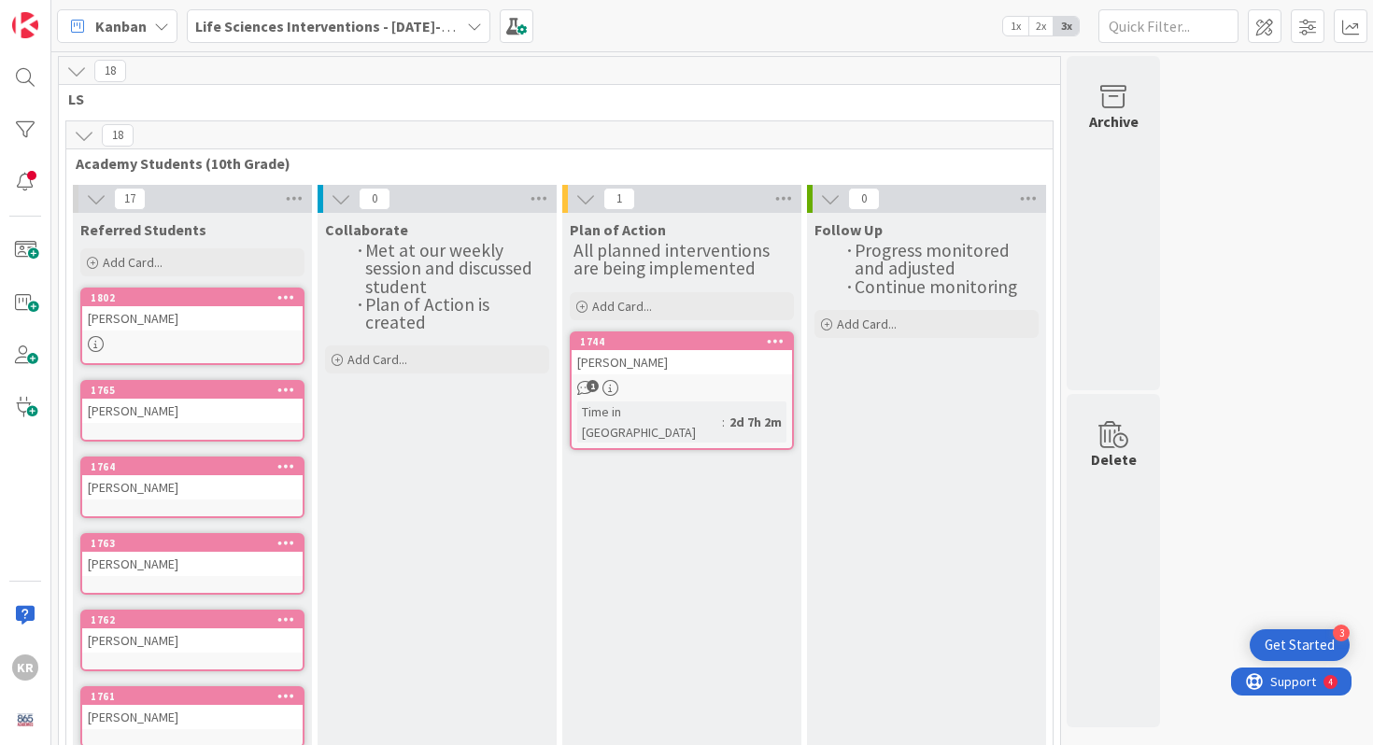
click at [156, 328] on div "[PERSON_NAME]" at bounding box center [192, 318] width 220 height 24
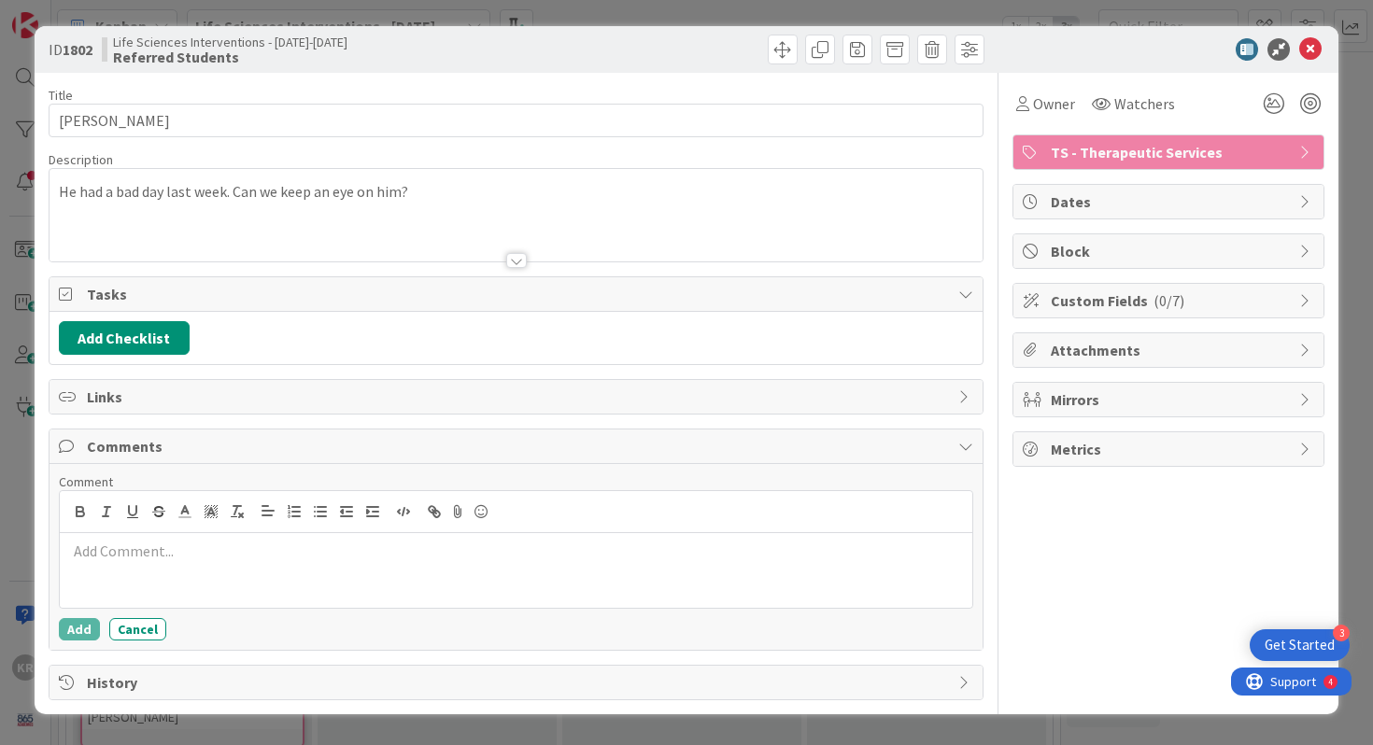
click at [1148, 156] on span "TS - Therapeutic Services" at bounding box center [1170, 152] width 239 height 22
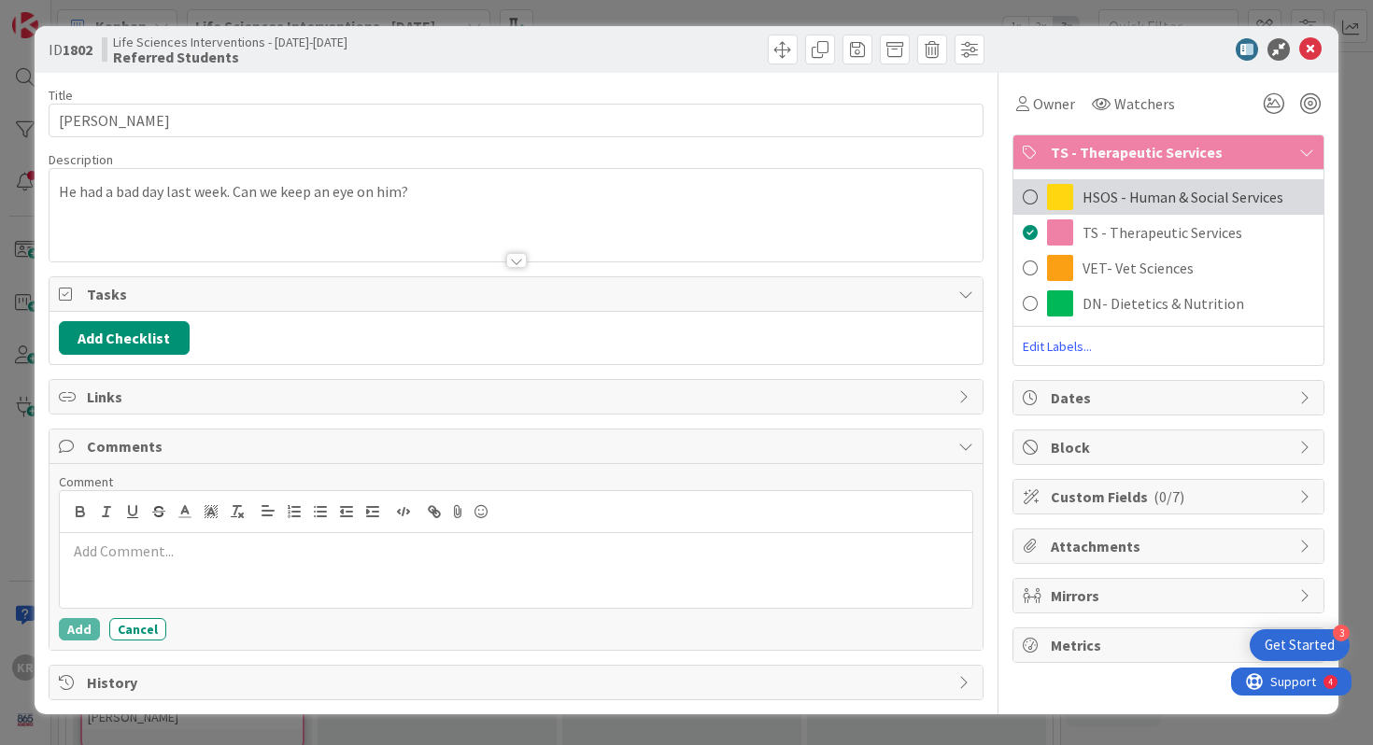
click at [1051, 202] on span at bounding box center [1060, 197] width 26 height 26
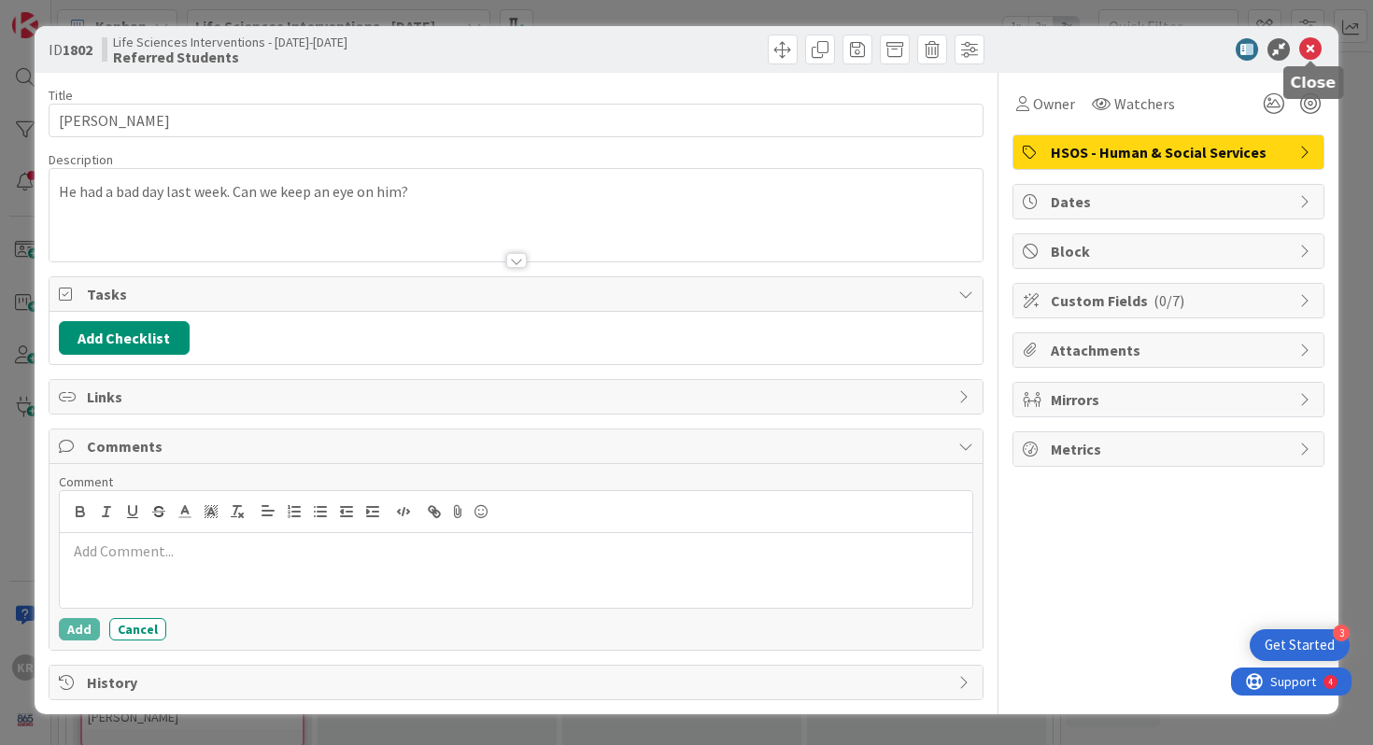
click at [1304, 54] on icon at bounding box center [1310, 49] width 22 height 22
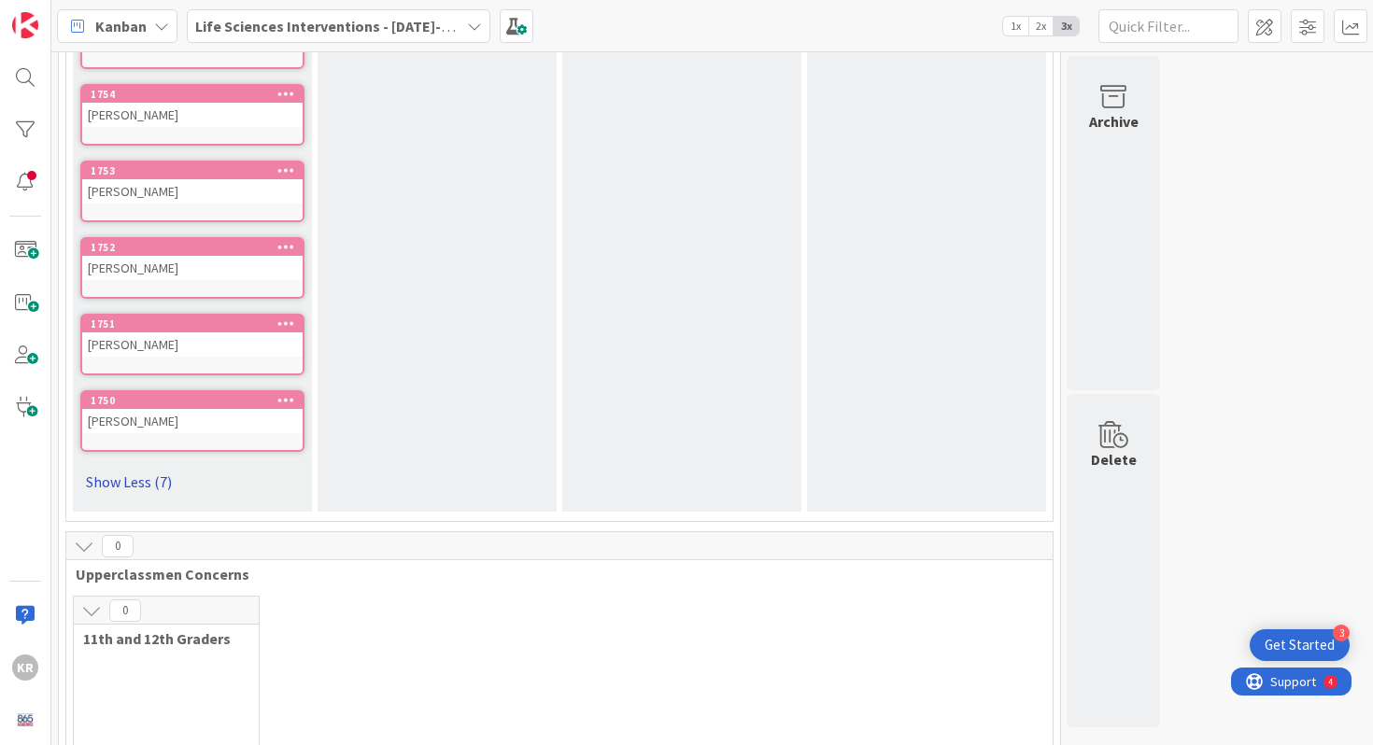
click at [149, 488] on link "Show Less (7)" at bounding box center [192, 482] width 224 height 30
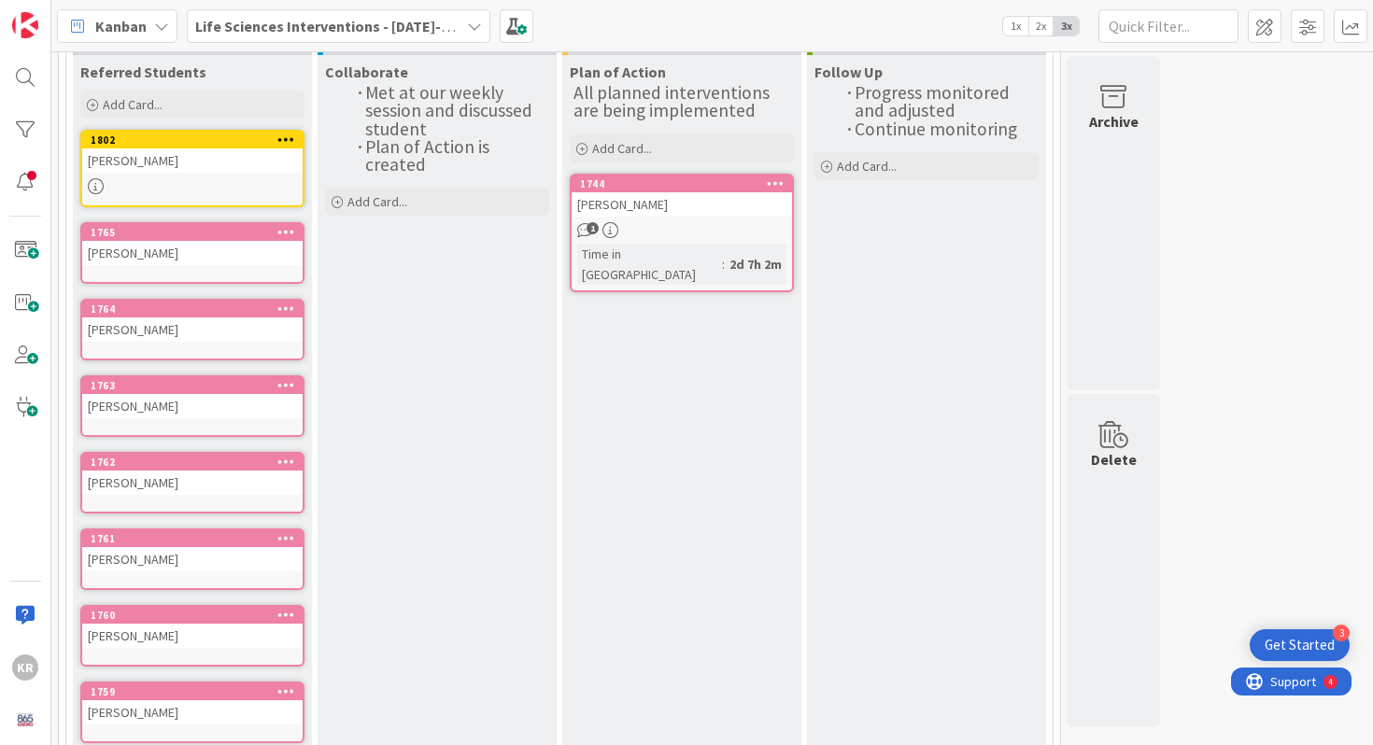
scroll to position [779, 0]
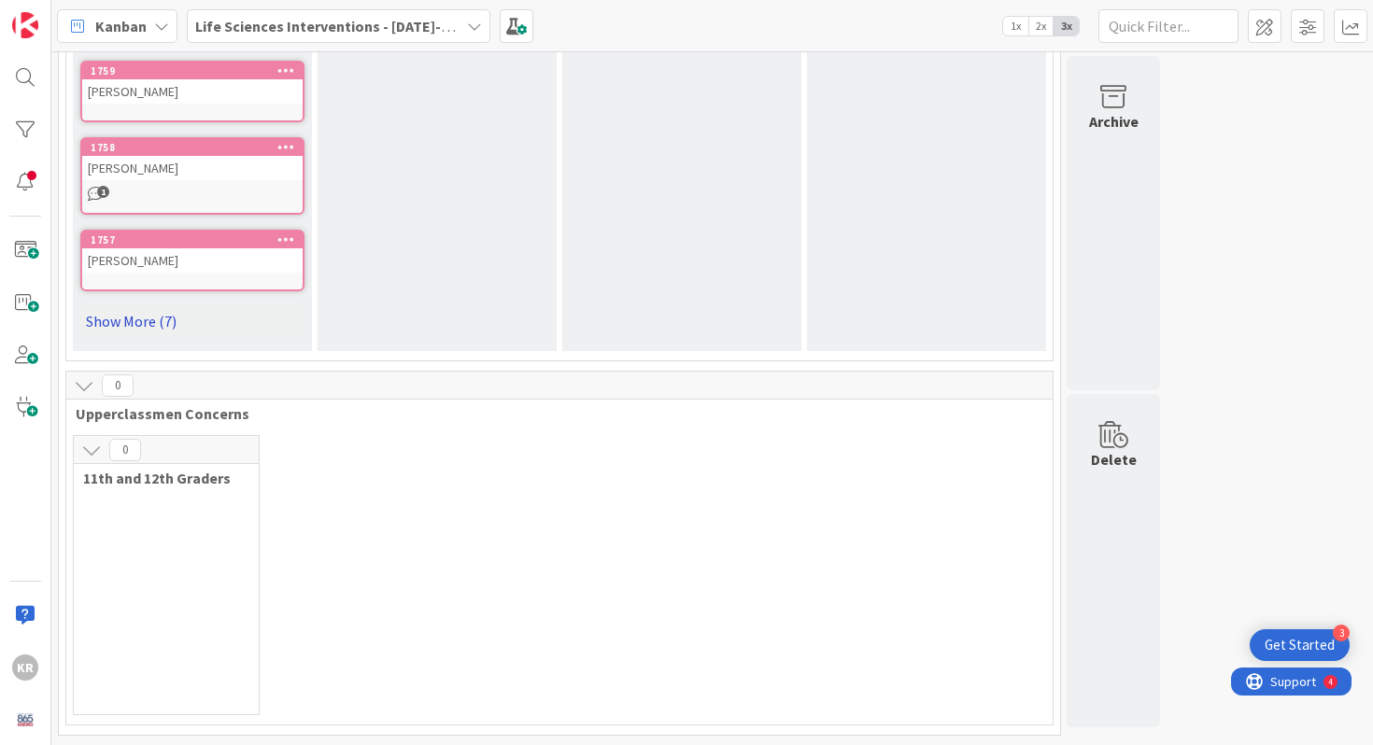
click at [158, 322] on link "Show More (7)" at bounding box center [192, 321] width 224 height 30
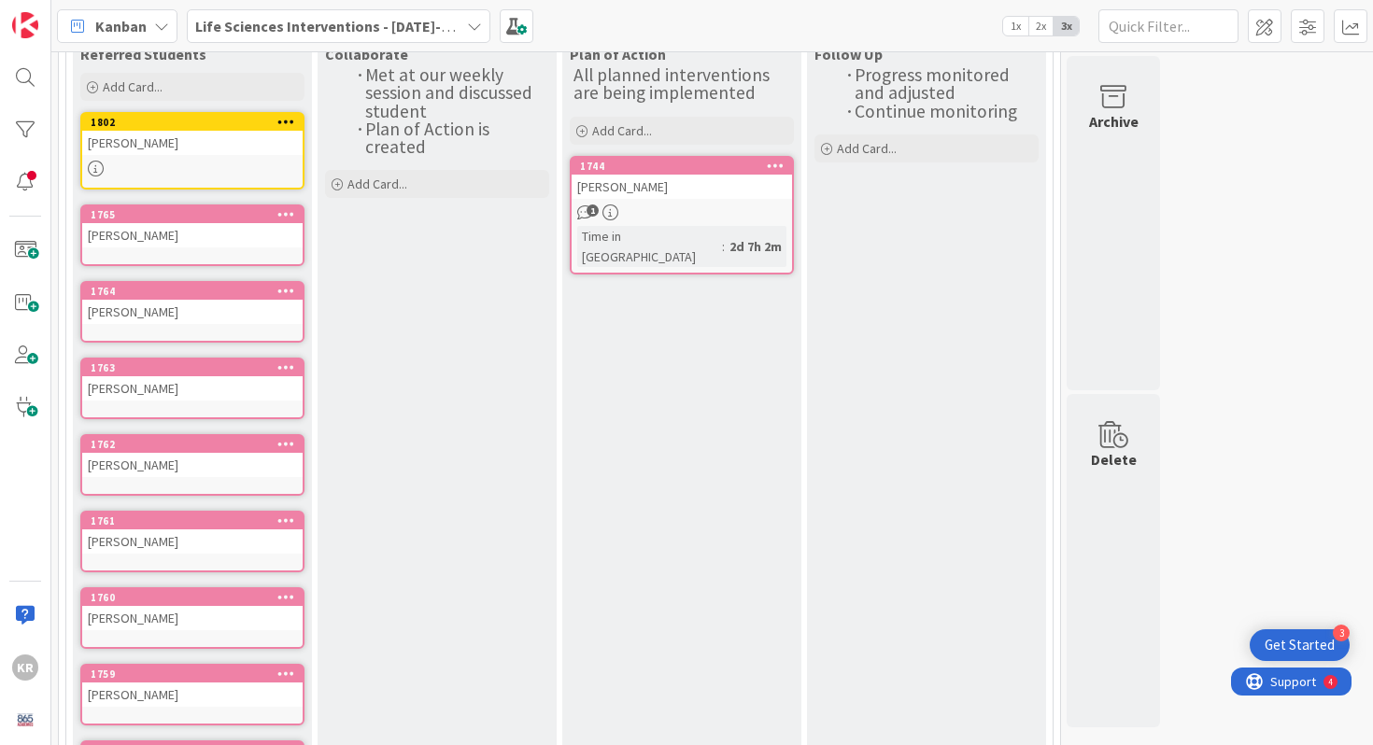
scroll to position [184, 0]
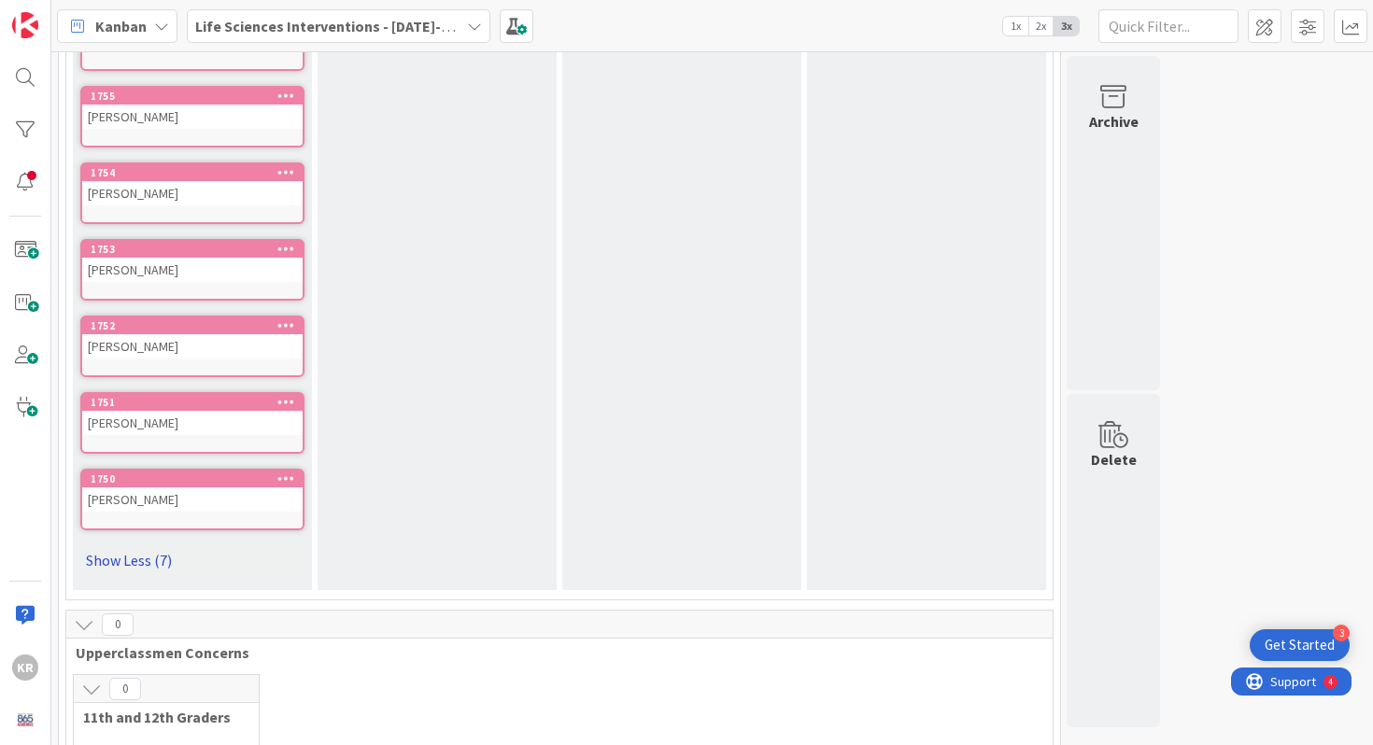
click at [155, 564] on link "Show Less (7)" at bounding box center [192, 560] width 224 height 30
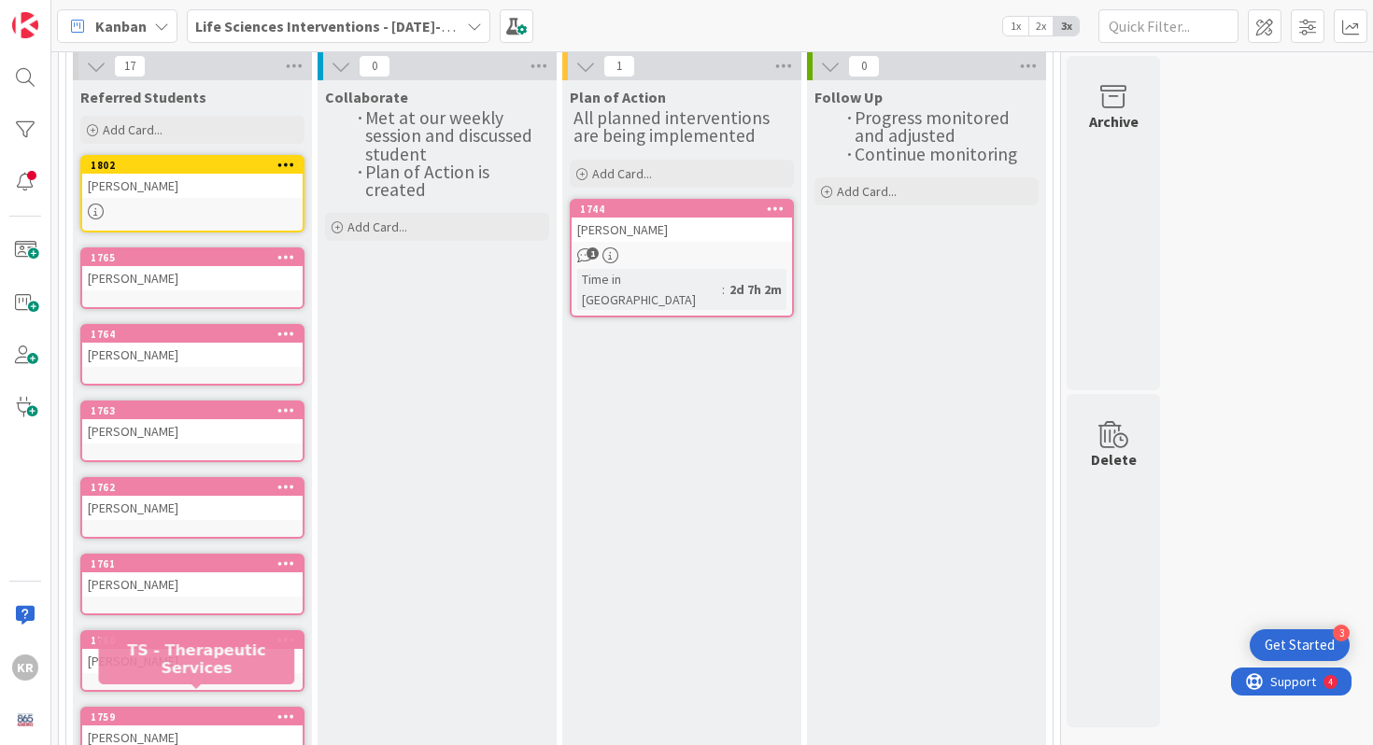
scroll to position [0, 0]
